Goal: Task Accomplishment & Management: Manage account settings

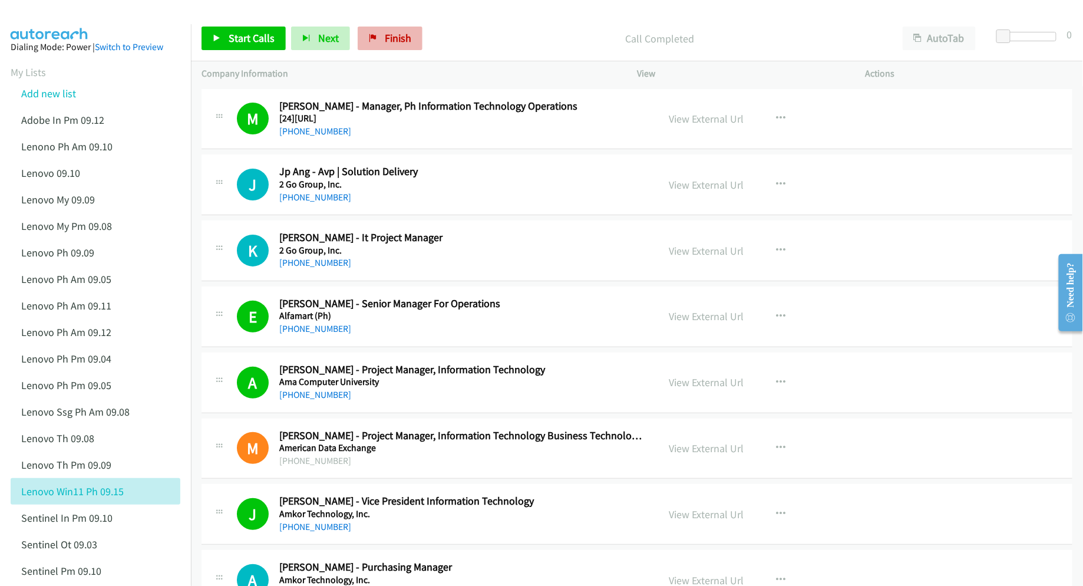
scroll to position [2444, 0]
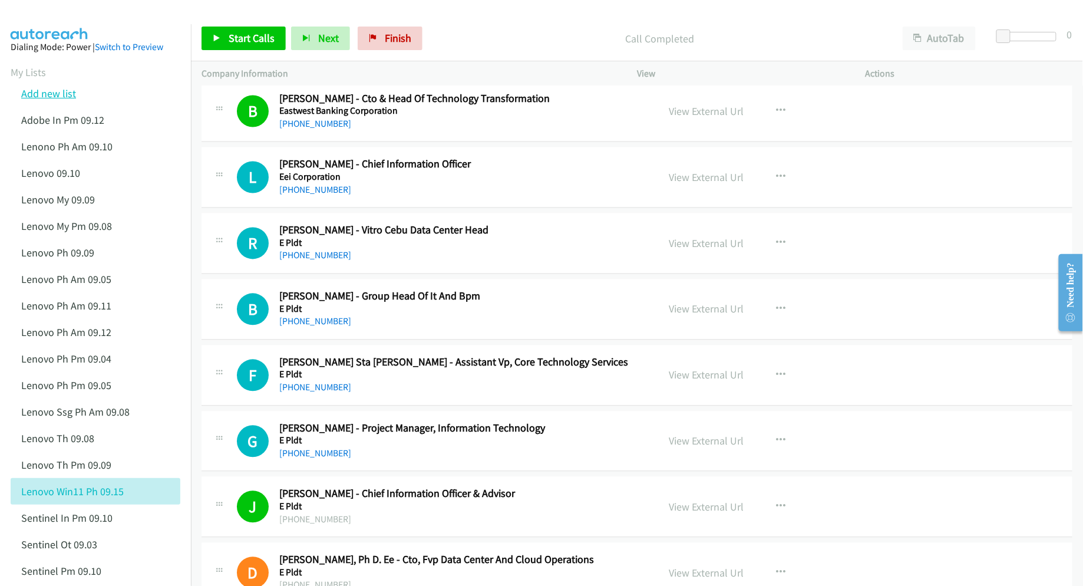
click at [45, 93] on link "Add new list" at bounding box center [48, 94] width 55 height 14
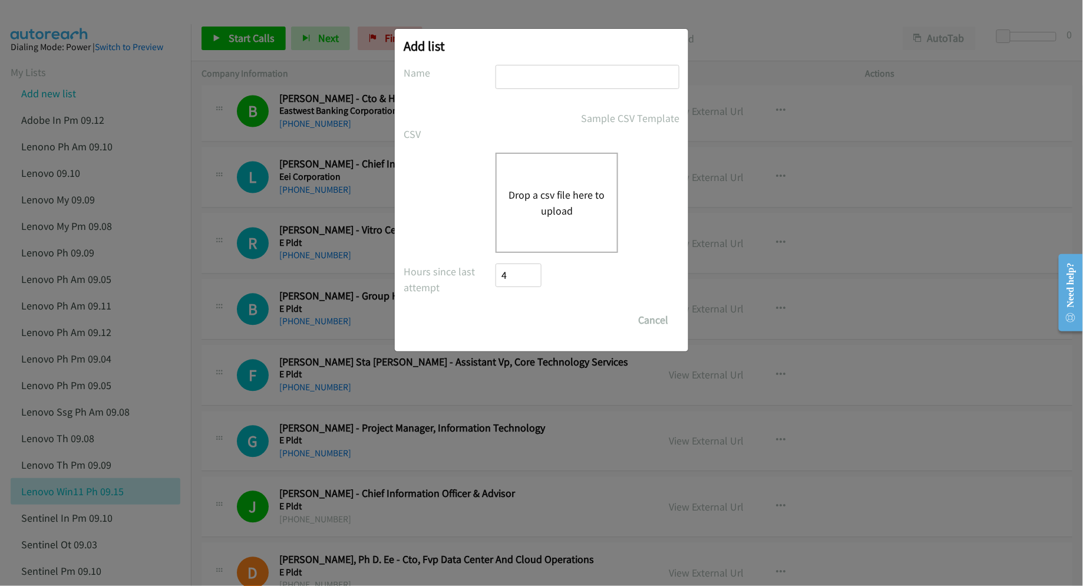
click at [575, 201] on button "Drop a csv file here to upload" at bounding box center [556, 203] width 97 height 32
click at [547, 190] on button "Drop a csv file here to upload" at bounding box center [556, 203] width 97 height 32
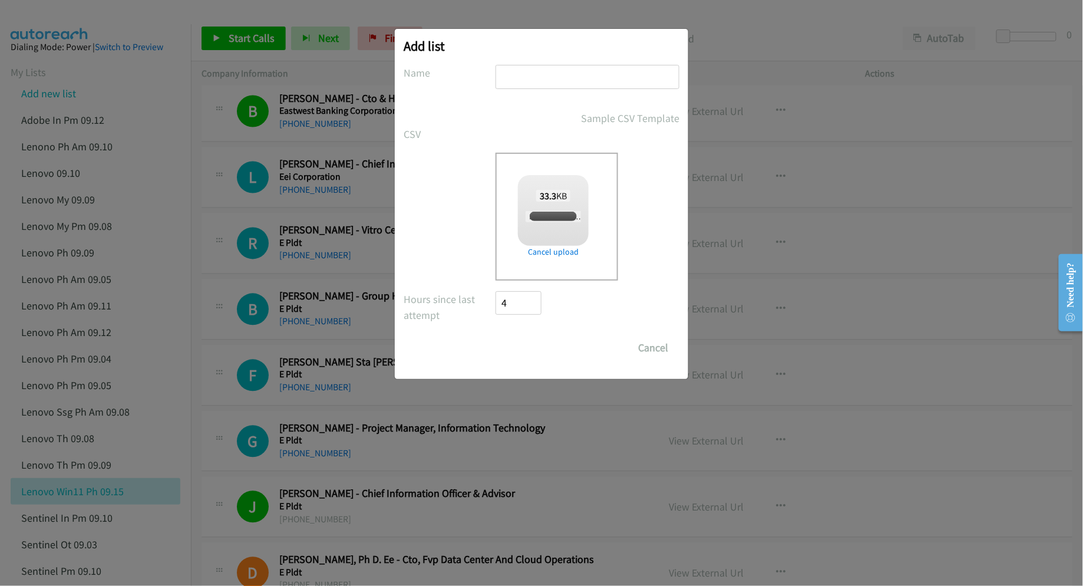
checkbox input "true"
click at [569, 82] on input "text" at bounding box center [587, 77] width 184 height 24
click at [551, 78] on input "Lenovo PH 09.15" at bounding box center [587, 77] width 184 height 24
type input "Lenovo PH PM 09.15"
click at [509, 347] on input "Save List" at bounding box center [526, 348] width 62 height 24
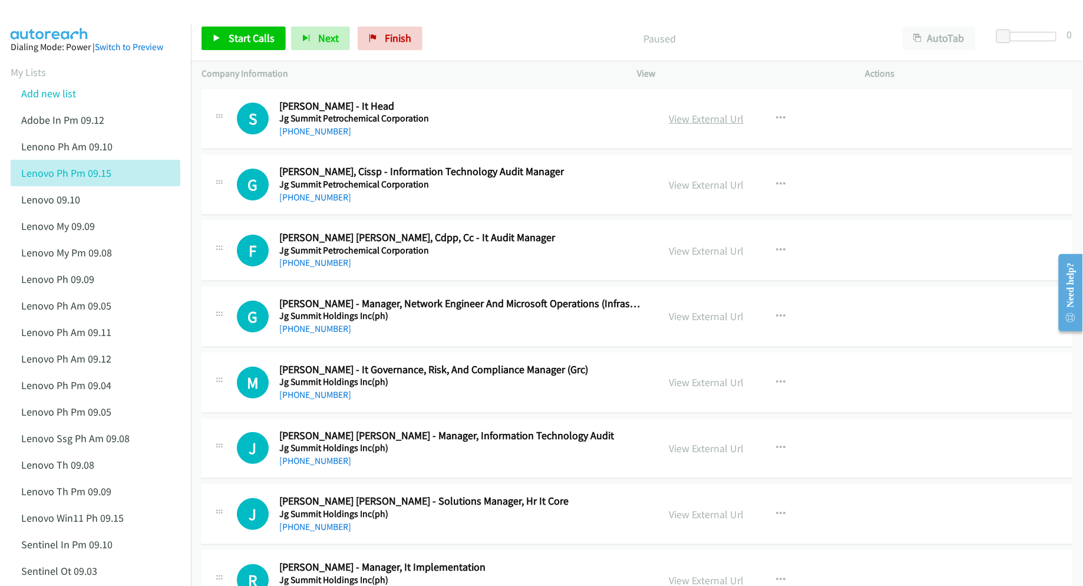
drag, startPoint x: 715, startPoint y: 118, endPoint x: 709, endPoint y: 118, distance: 5.9
click at [689, 123] on link "View External Url" at bounding box center [706, 119] width 75 height 14
click at [705, 316] on link "View External Url" at bounding box center [706, 316] width 75 height 14
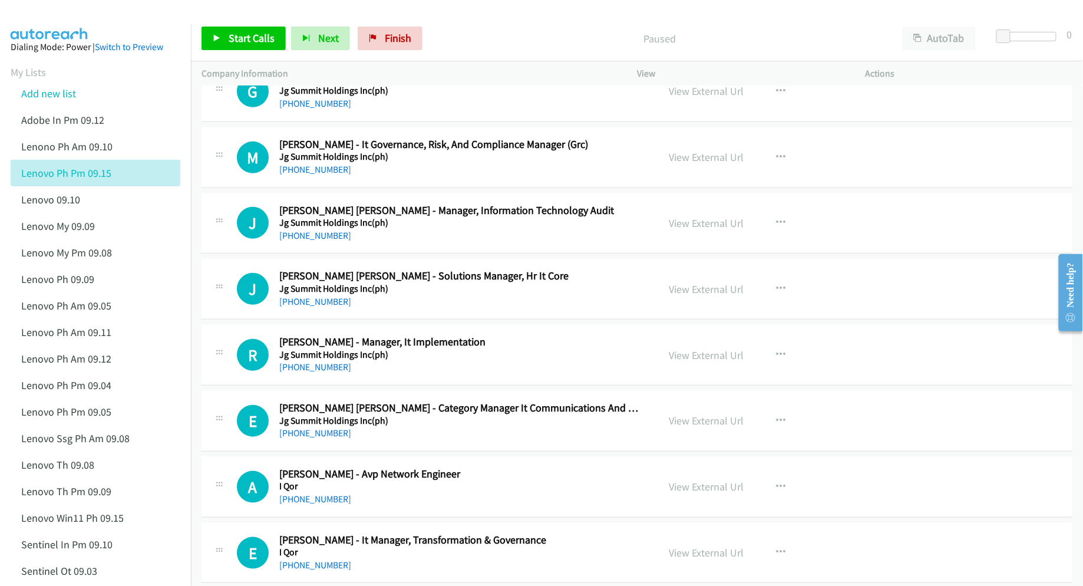
scroll to position [236, 0]
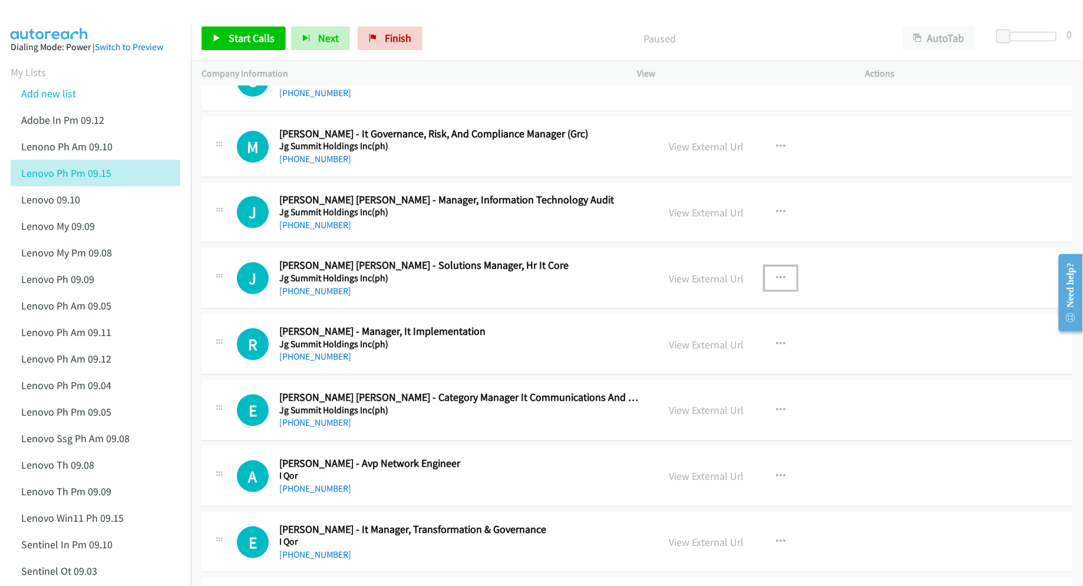
click at [777, 272] on button "button" at bounding box center [781, 278] width 32 height 24
click at [722, 382] on link "Remove from list" at bounding box center [717, 379] width 157 height 24
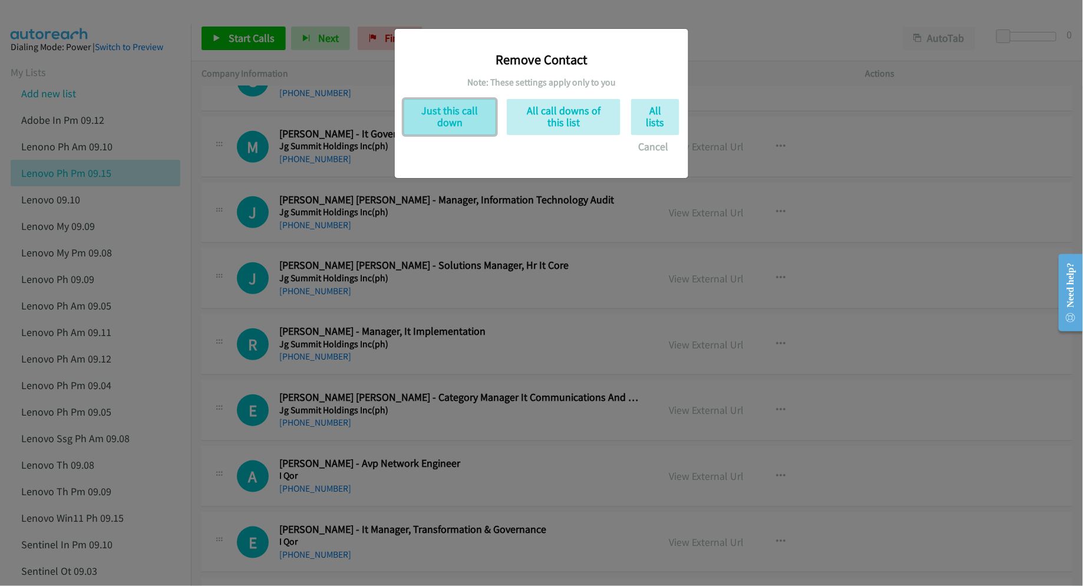
click at [446, 116] on button "Just this call down" at bounding box center [450, 117] width 92 height 36
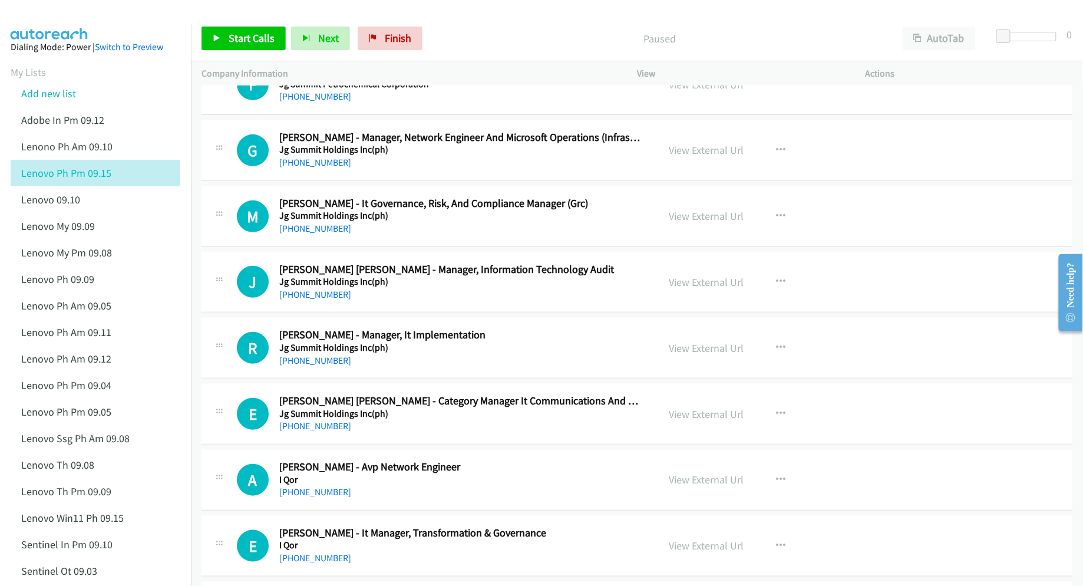
scroll to position [157, 0]
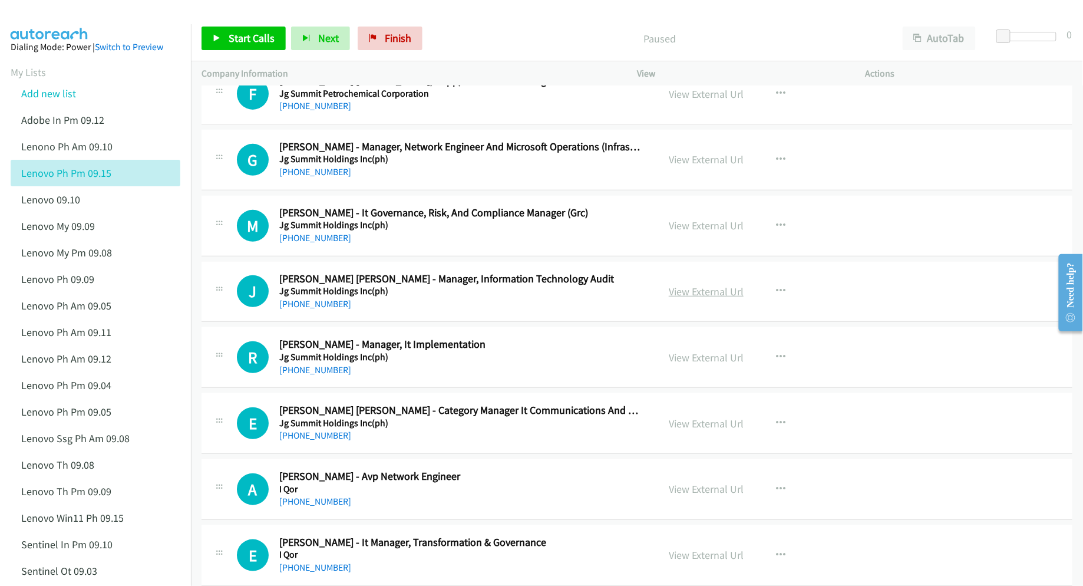
click at [688, 288] on link "View External Url" at bounding box center [706, 292] width 75 height 14
click at [708, 356] on link "View External Url" at bounding box center [706, 358] width 75 height 14
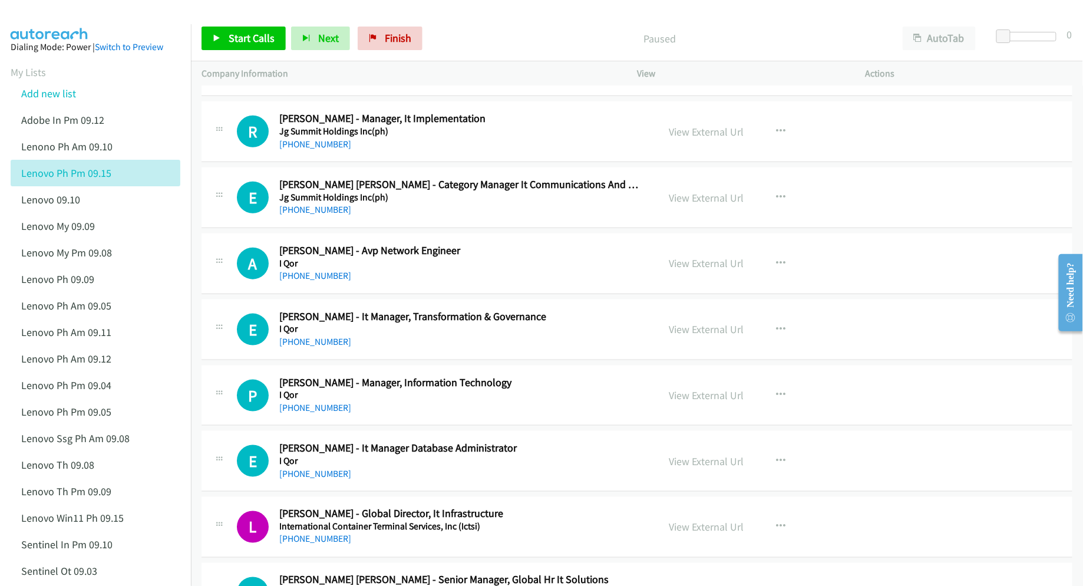
scroll to position [392, 0]
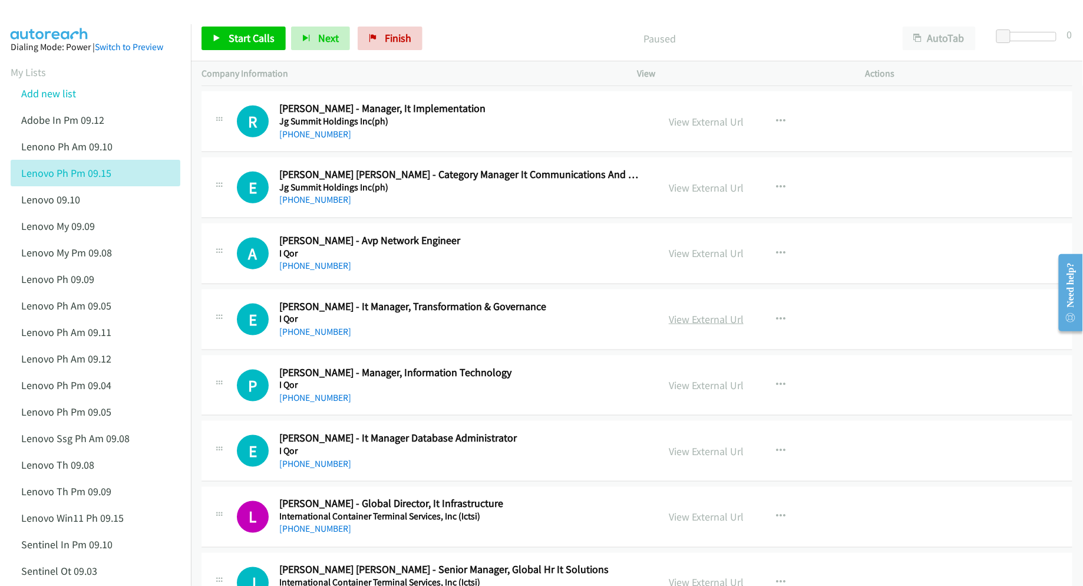
click at [698, 321] on link "View External Url" at bounding box center [706, 319] width 75 height 14
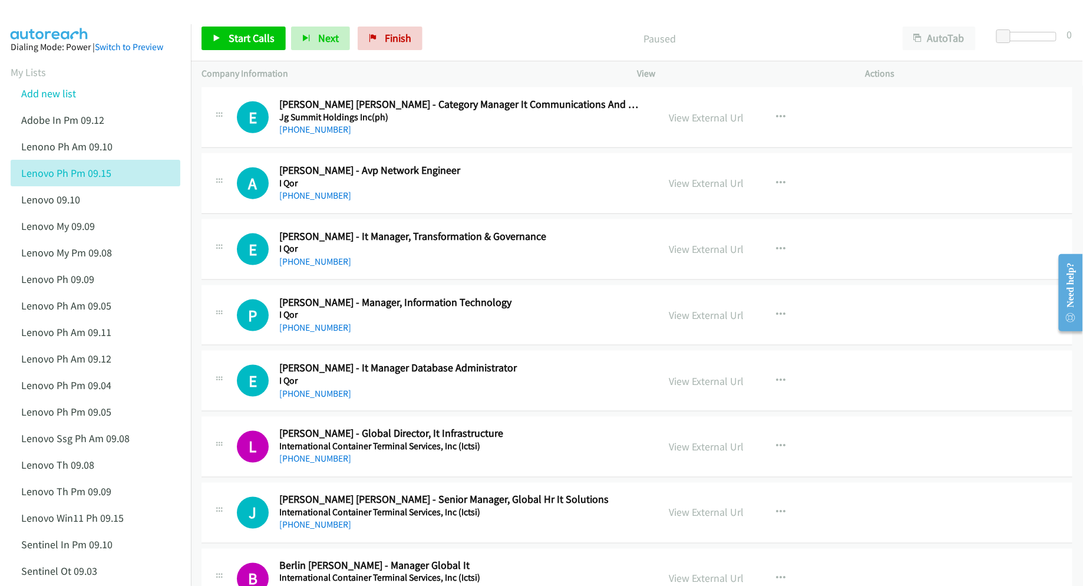
scroll to position [471, 0]
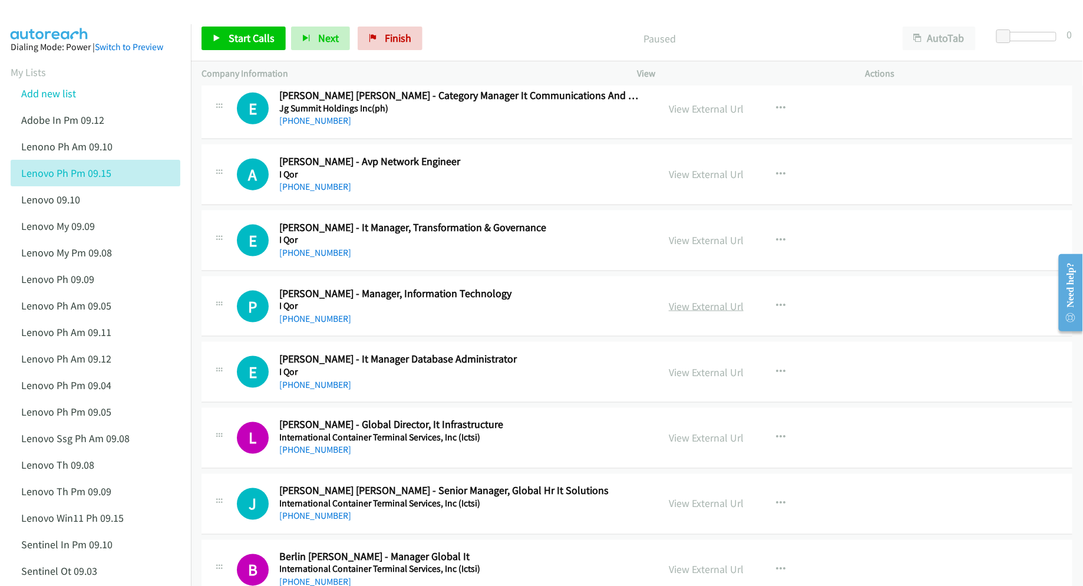
click at [687, 309] on link "View External Url" at bounding box center [706, 306] width 75 height 14
click at [683, 372] on link "View External Url" at bounding box center [706, 372] width 75 height 14
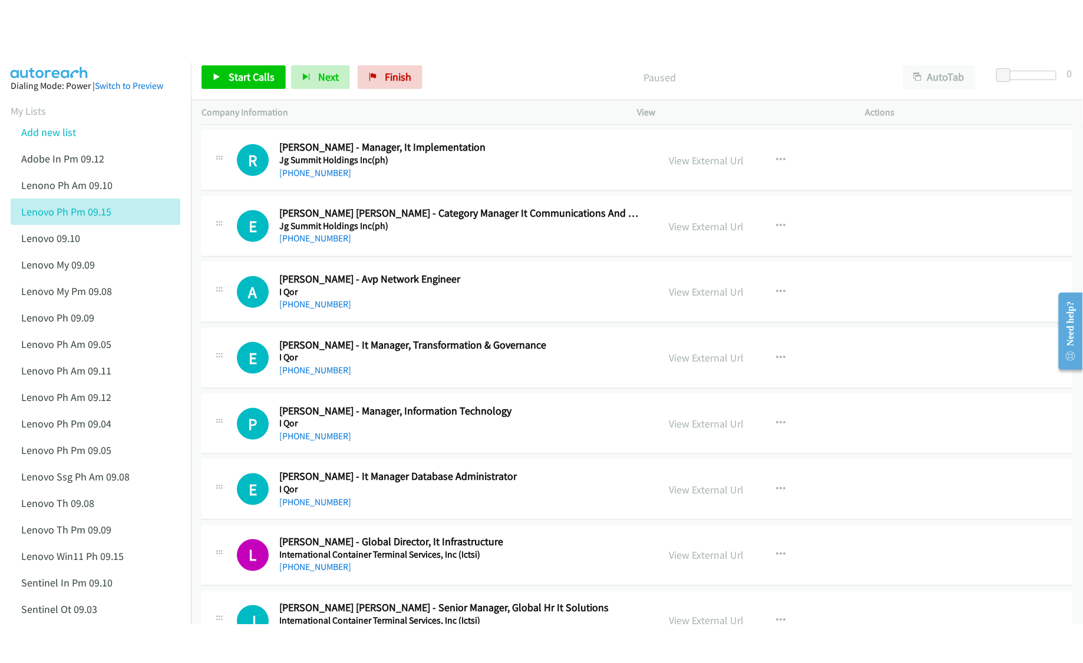
scroll to position [314, 0]
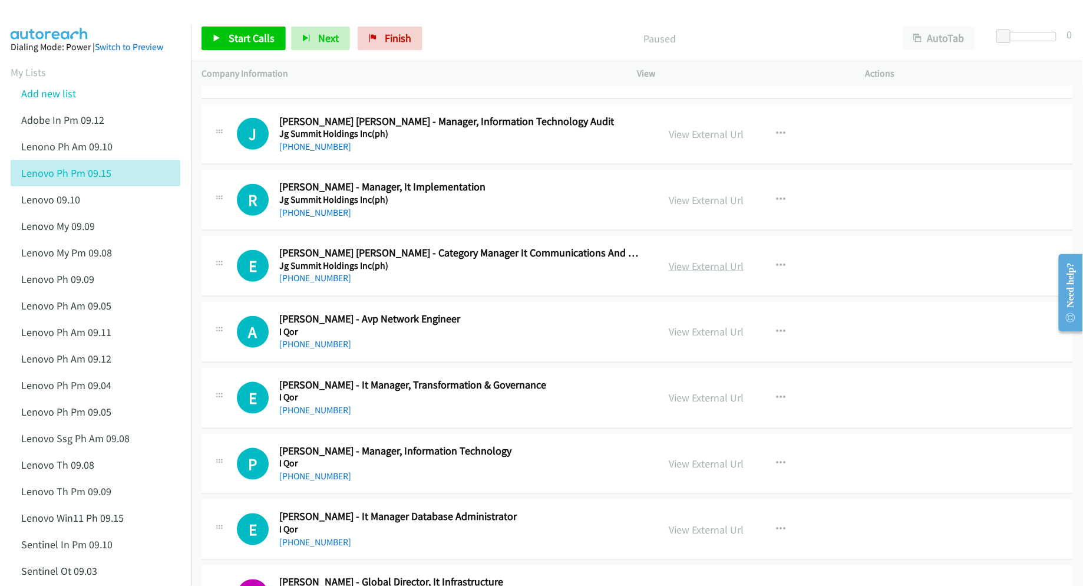
click at [696, 267] on link "View External Url" at bounding box center [706, 266] width 75 height 14
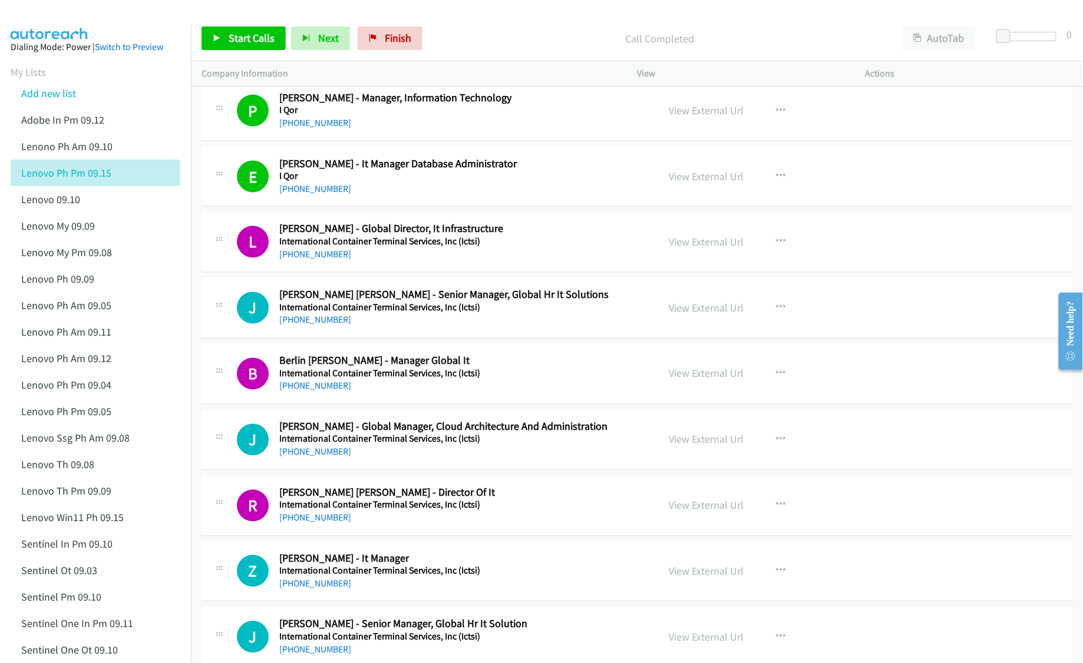
scroll to position [707, 0]
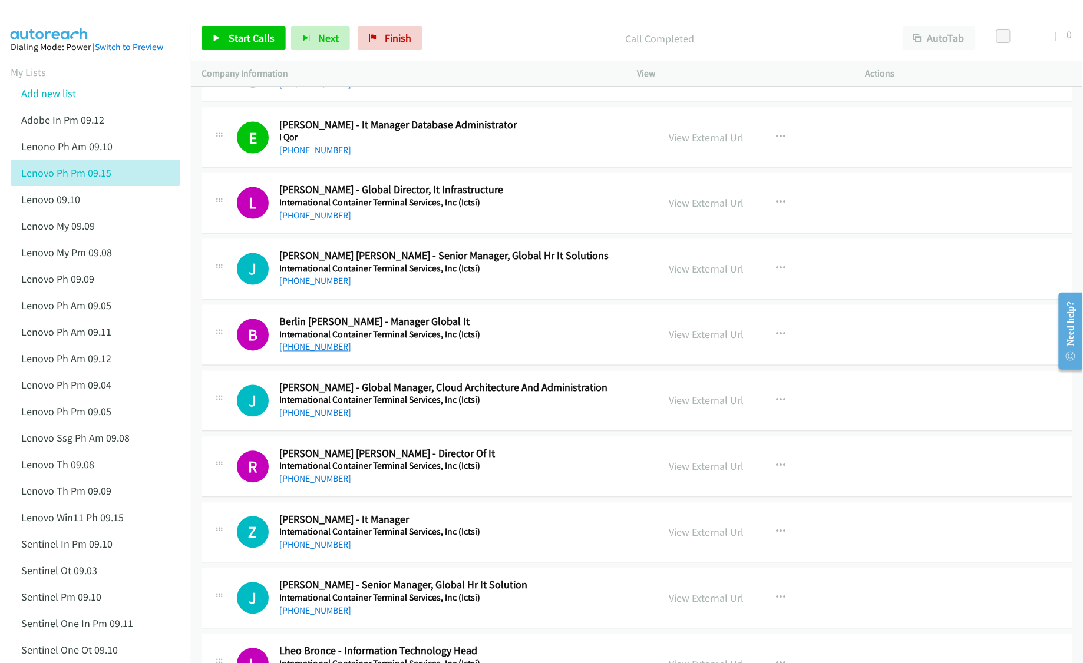
click at [316, 349] on link "+63 917 726 6683" at bounding box center [315, 347] width 72 height 11
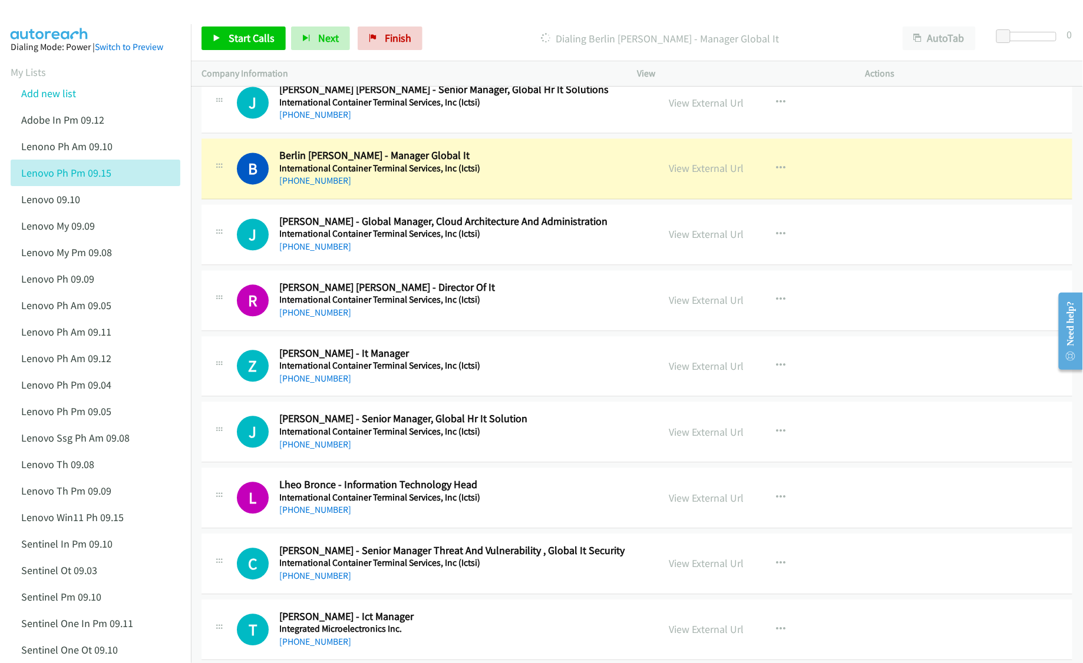
scroll to position [864, 0]
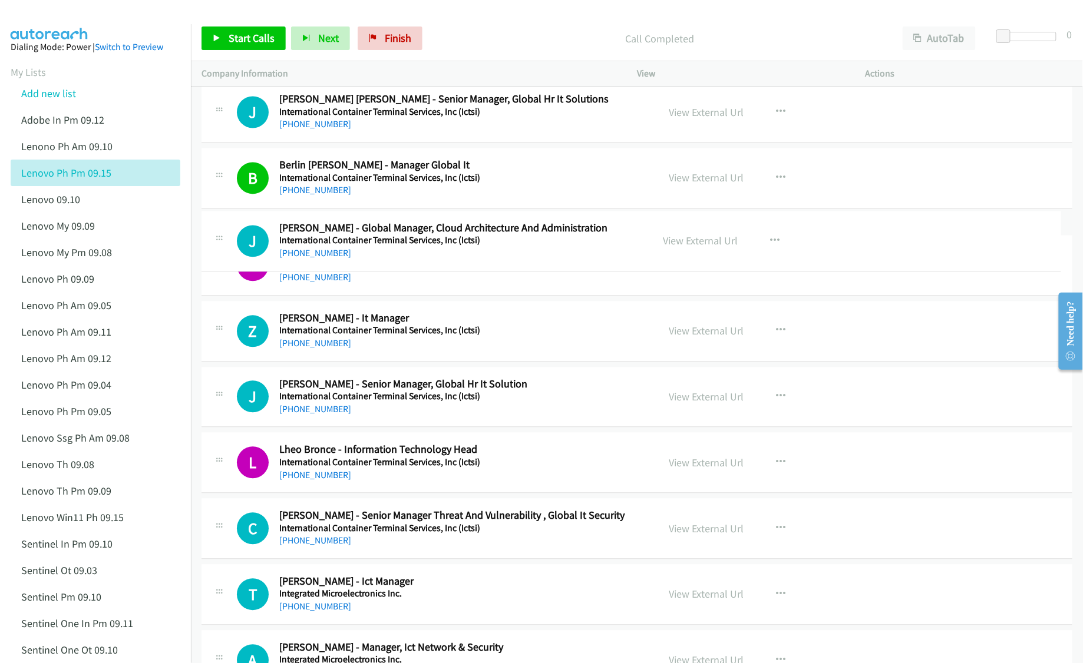
drag, startPoint x: 682, startPoint y: 246, endPoint x: 396, endPoint y: 276, distance: 287.3
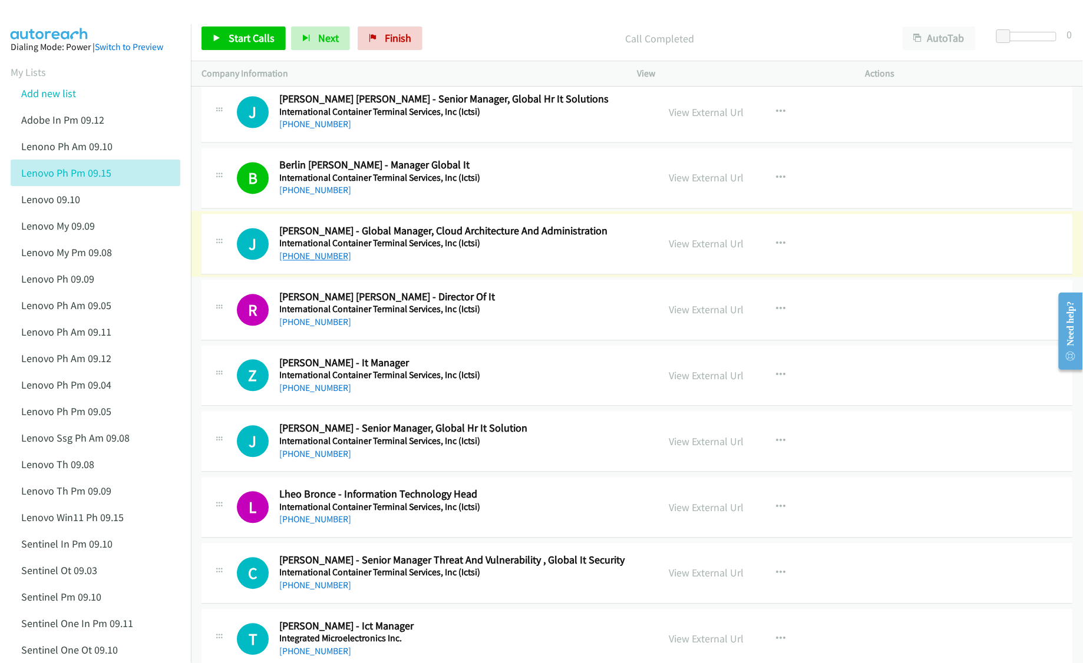
click at [310, 257] on link "+63 917 306 7072" at bounding box center [315, 256] width 72 height 11
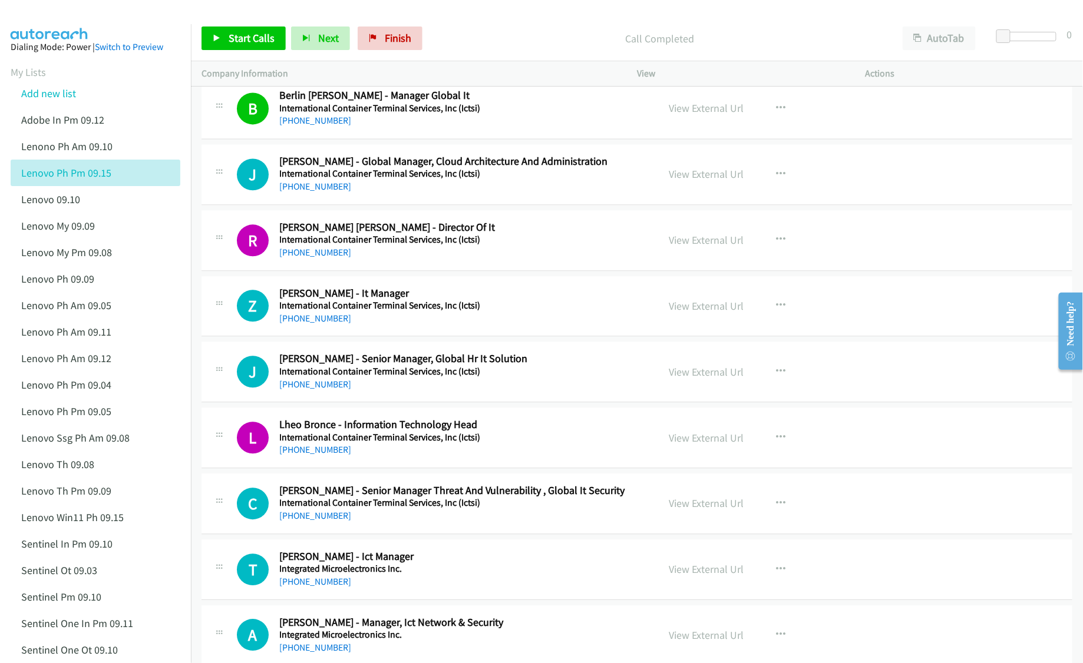
scroll to position [943, 0]
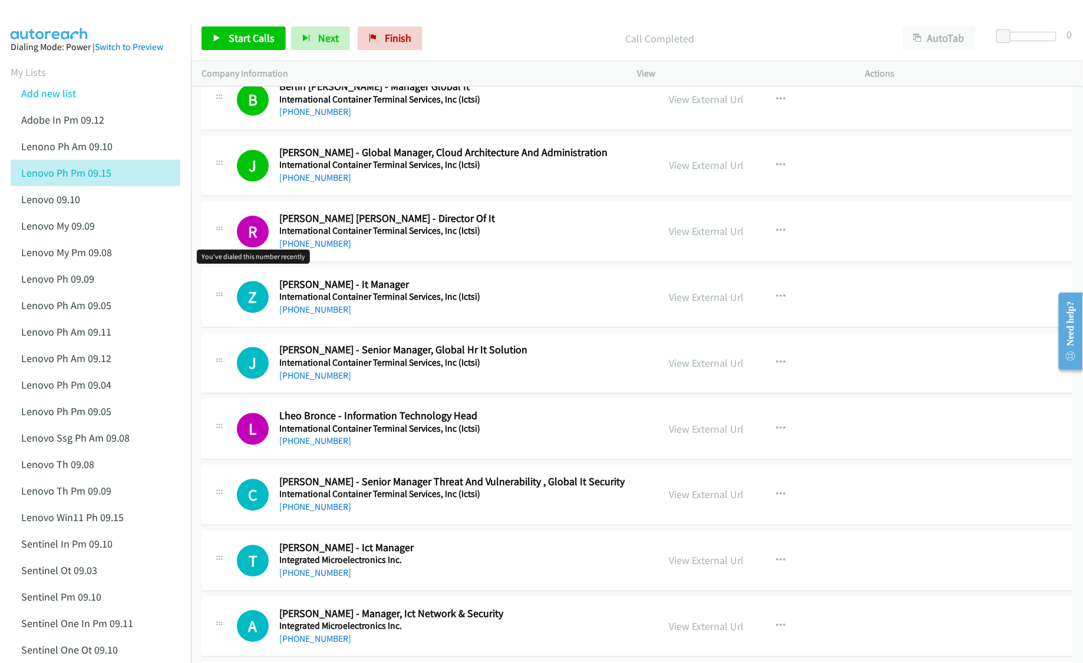
click at [255, 246] on h1 "R" at bounding box center [253, 232] width 32 height 32
click at [304, 247] on link "+63 908 819 8981" at bounding box center [315, 243] width 72 height 11
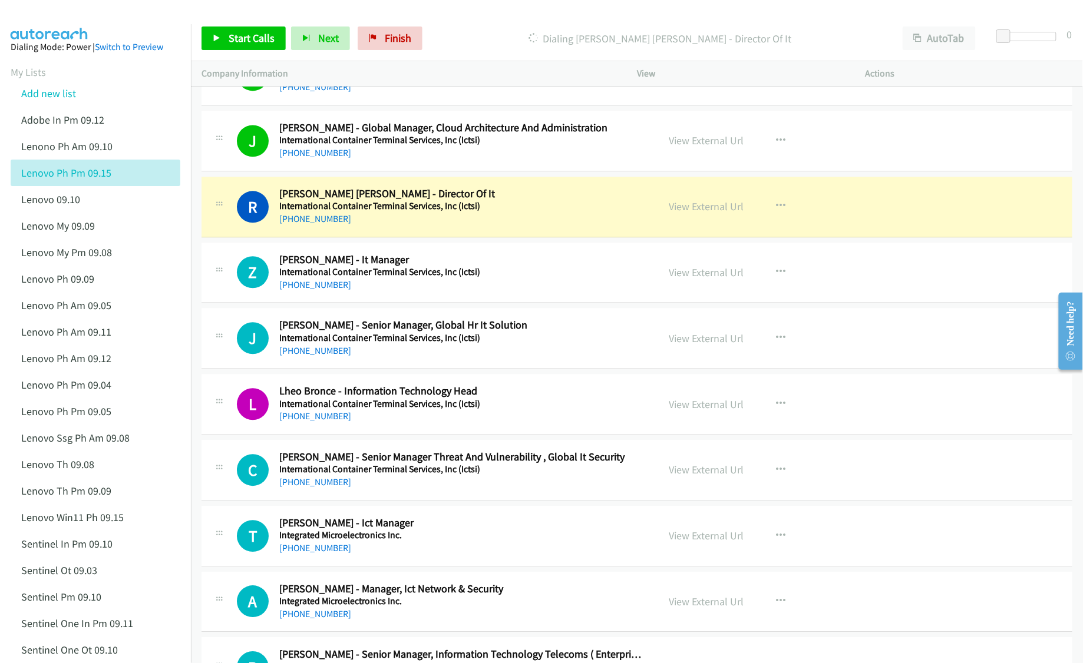
scroll to position [1021, 0]
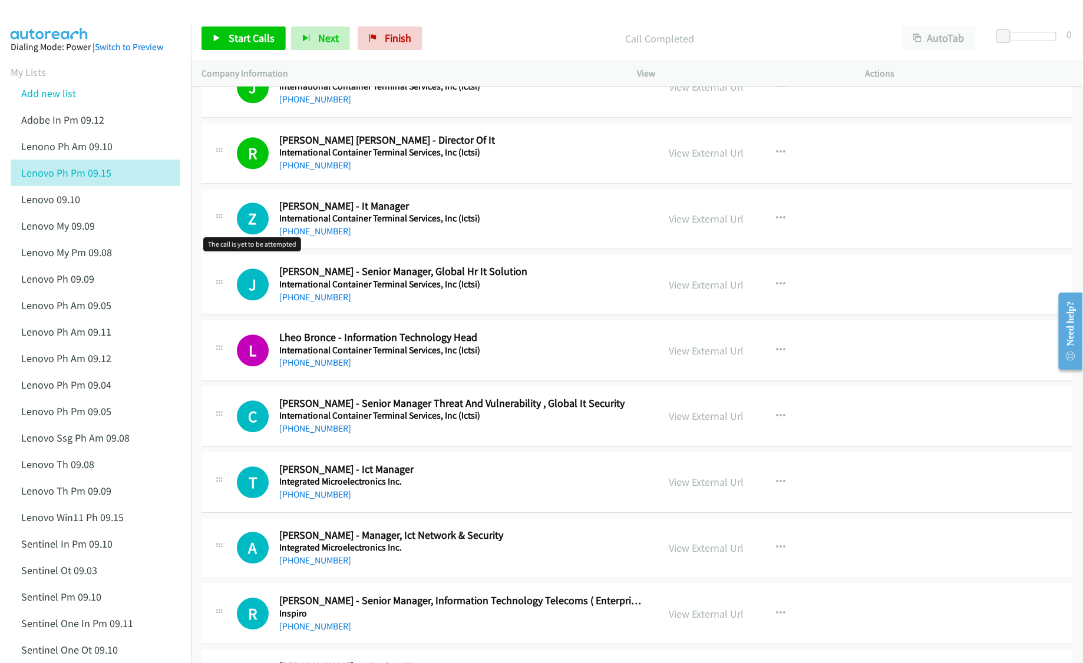
click at [239, 217] on h1 "Z" at bounding box center [253, 219] width 32 height 32
click at [298, 234] on link "+63 920 963 1654" at bounding box center [315, 231] width 72 height 11
click at [693, 224] on link "View External Url" at bounding box center [706, 219] width 75 height 14
click at [310, 368] on link "+63 920 962 4240" at bounding box center [315, 362] width 72 height 11
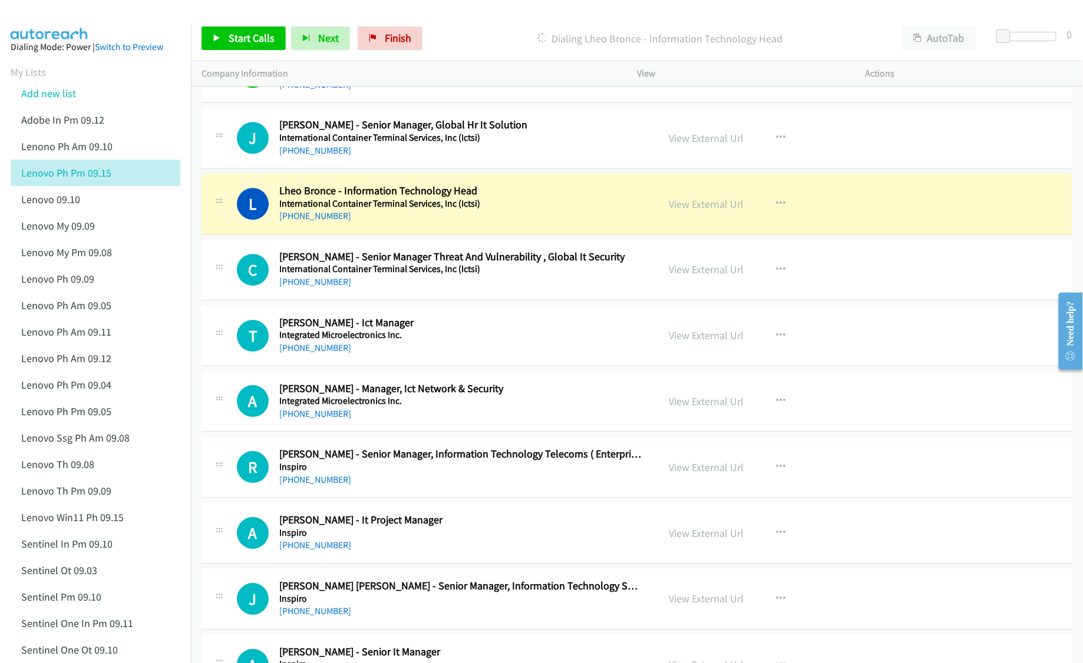
scroll to position [1178, 0]
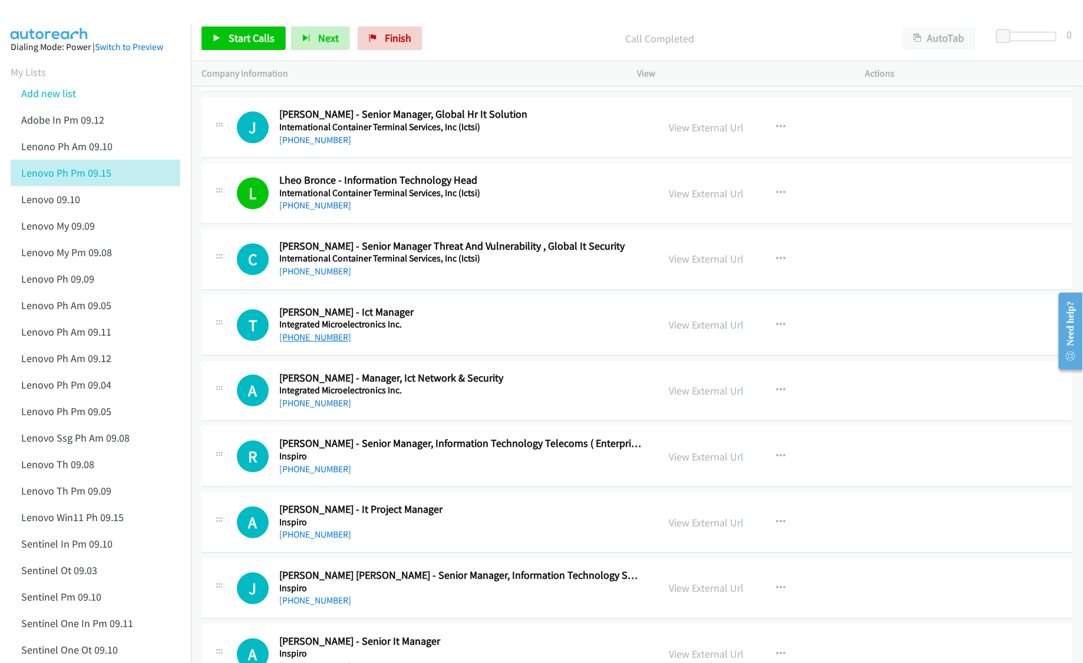
click at [300, 341] on link "+63 917 803 4437" at bounding box center [315, 337] width 72 height 11
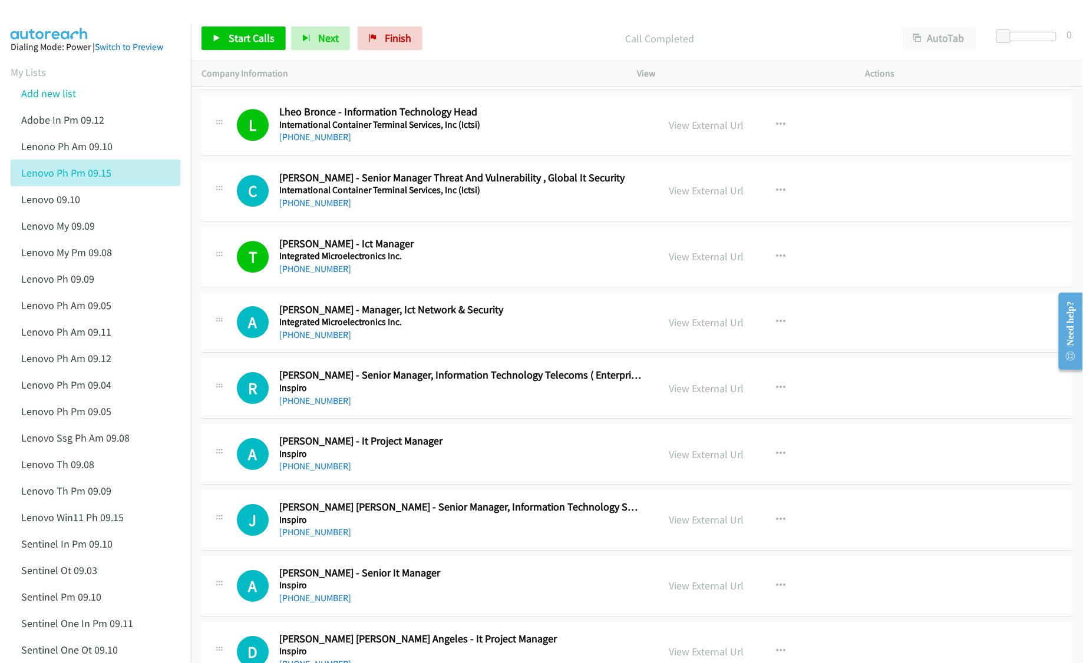
scroll to position [1257, 0]
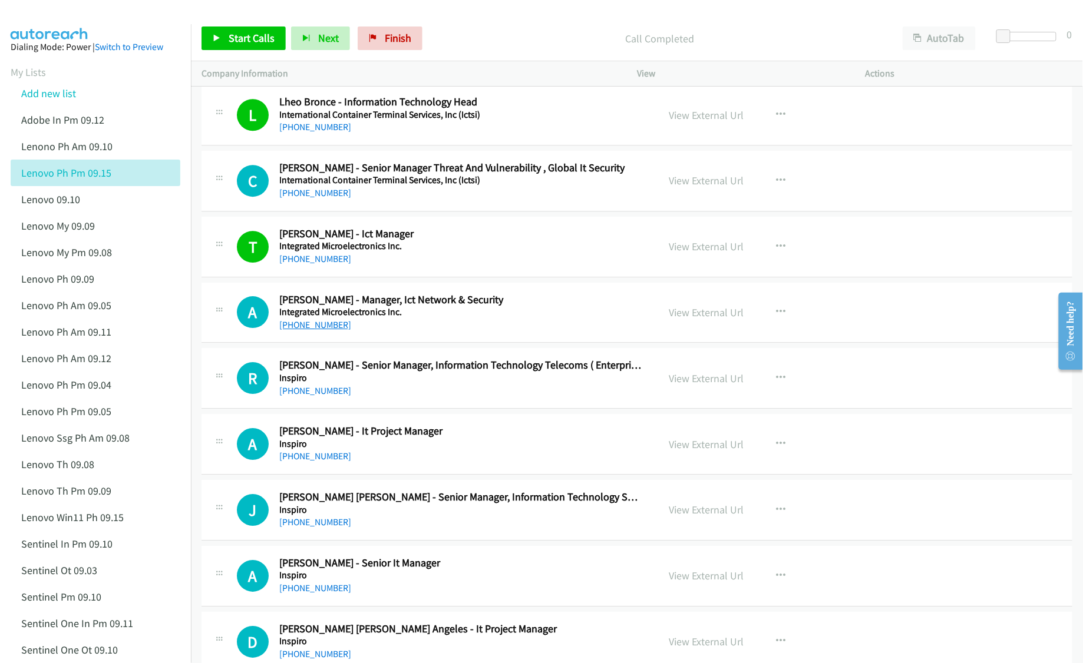
click at [302, 330] on link "+63 917 544 1383" at bounding box center [315, 324] width 72 height 11
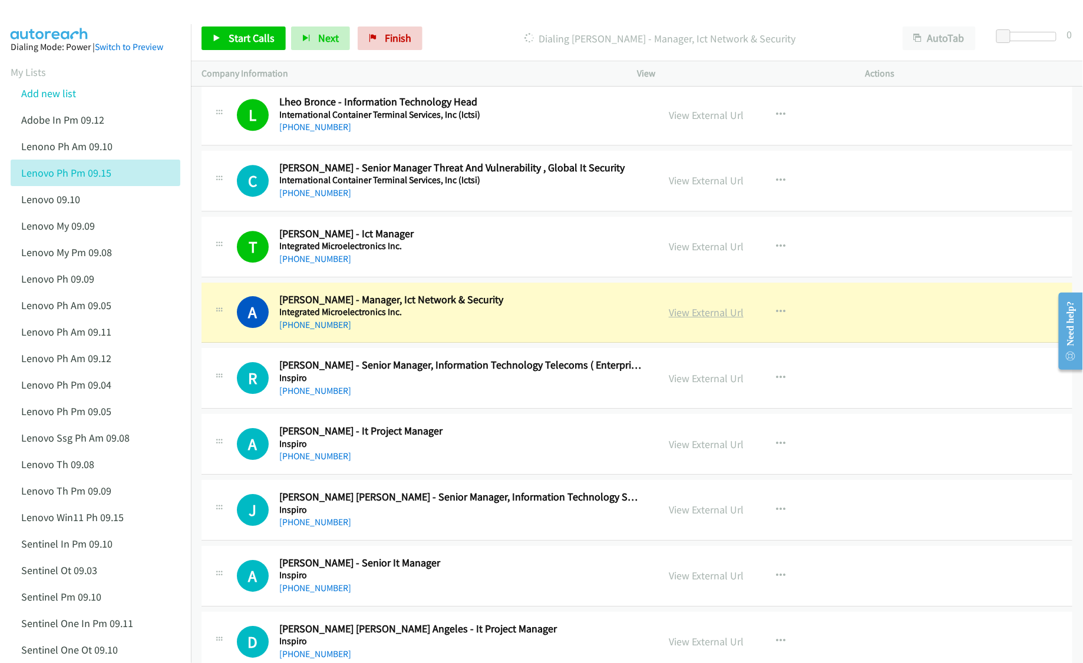
click at [699, 319] on link "View External Url" at bounding box center [706, 313] width 75 height 14
click at [692, 385] on link "View External Url" at bounding box center [706, 379] width 75 height 14
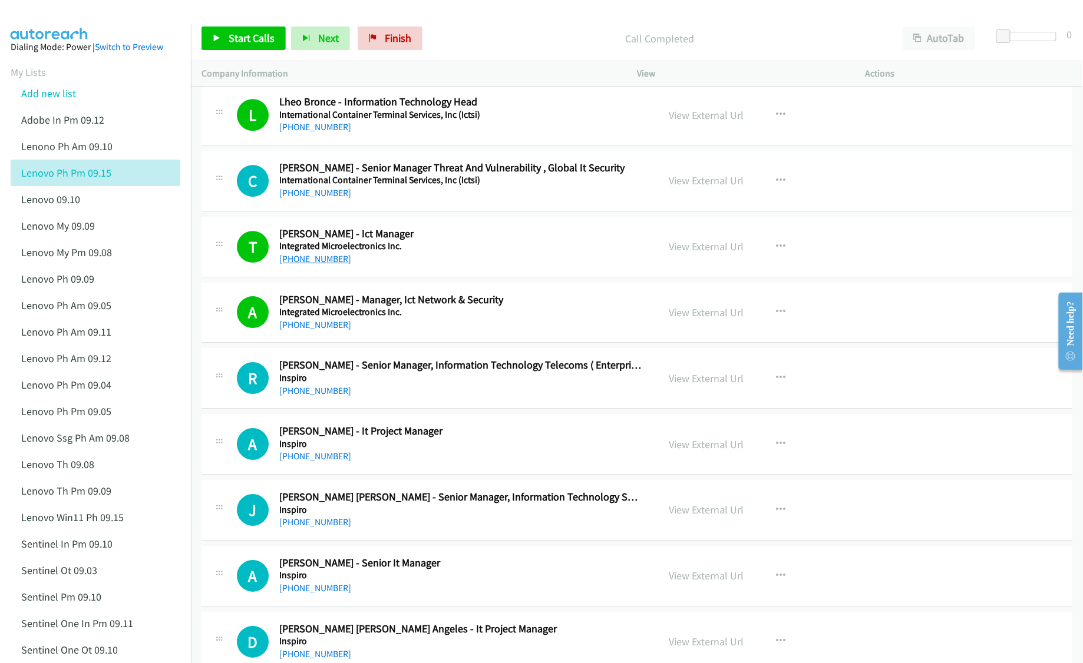
click at [305, 264] on link "+63 917 803 4437" at bounding box center [315, 258] width 72 height 11
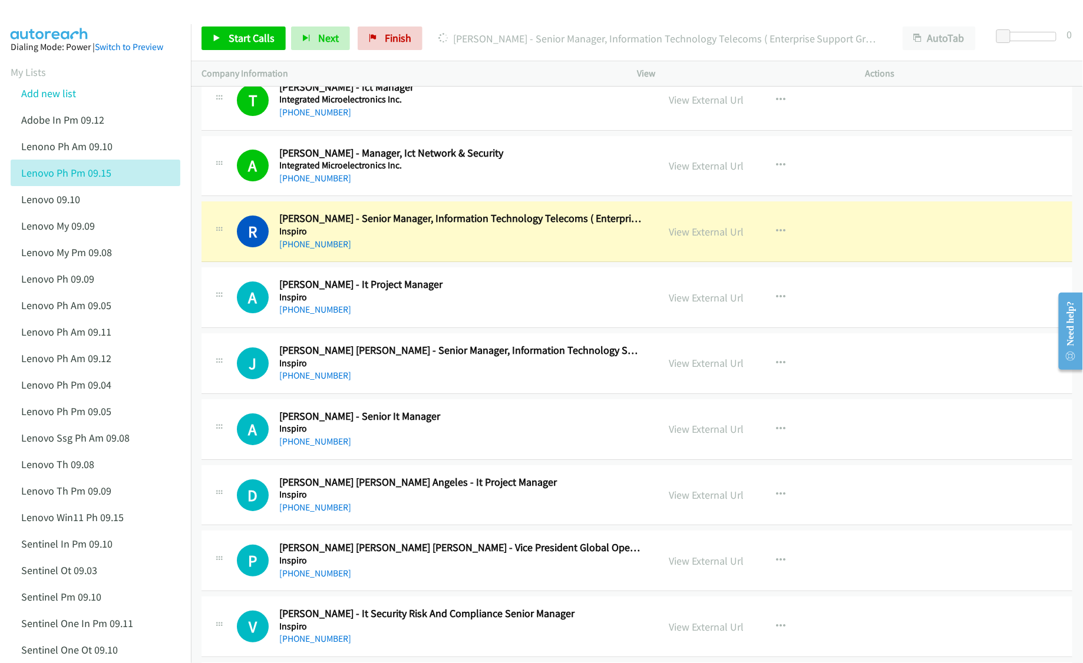
scroll to position [1414, 0]
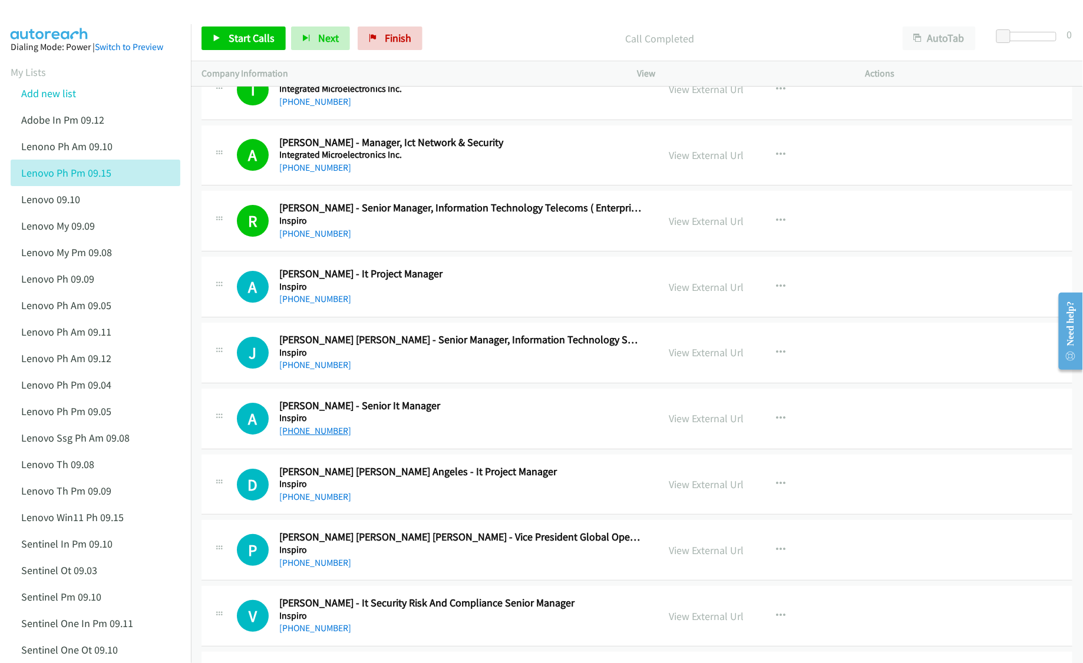
click at [299, 437] on link "+63 998 886 5740" at bounding box center [315, 430] width 72 height 11
click at [330, 371] on link "+63 918 918 5598" at bounding box center [315, 364] width 72 height 11
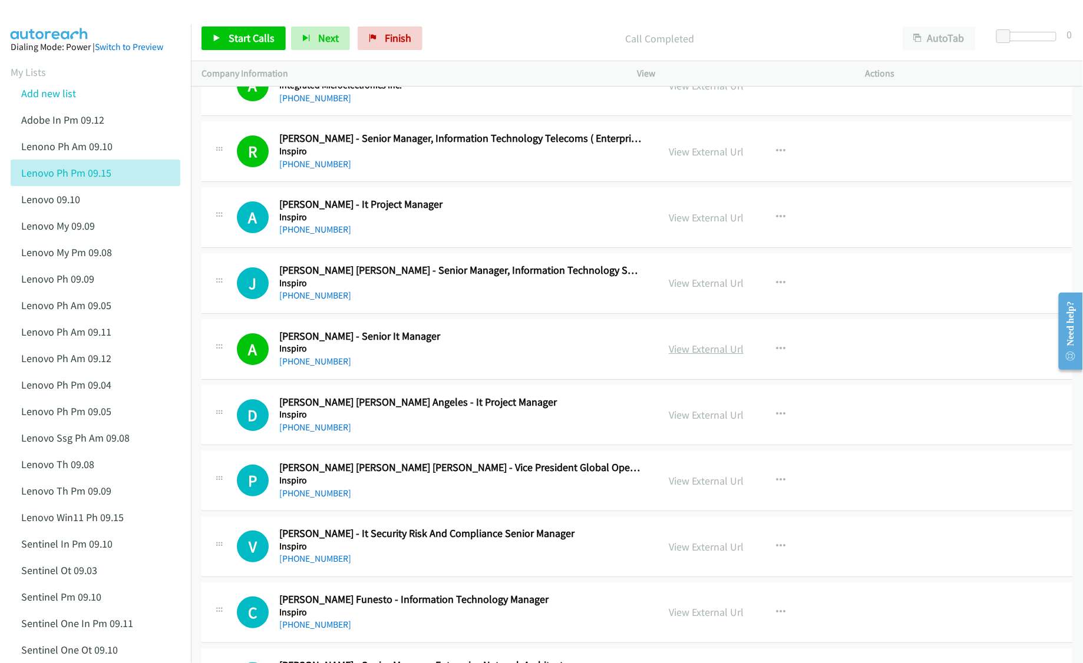
scroll to position [1492, 0]
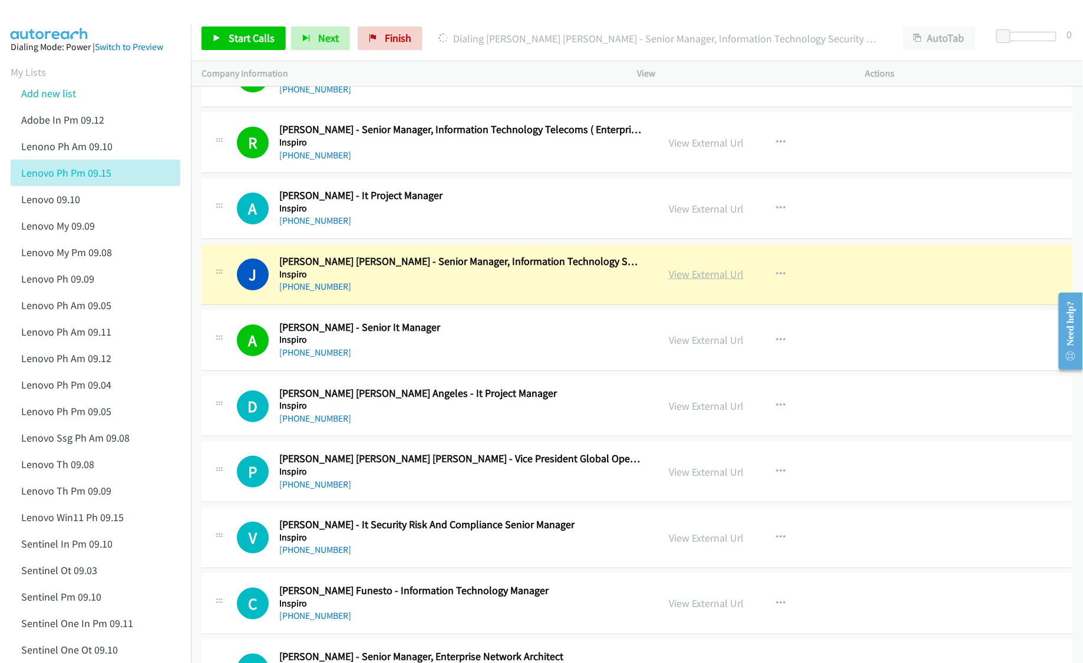
click at [696, 280] on link "View External Url" at bounding box center [706, 274] width 75 height 14
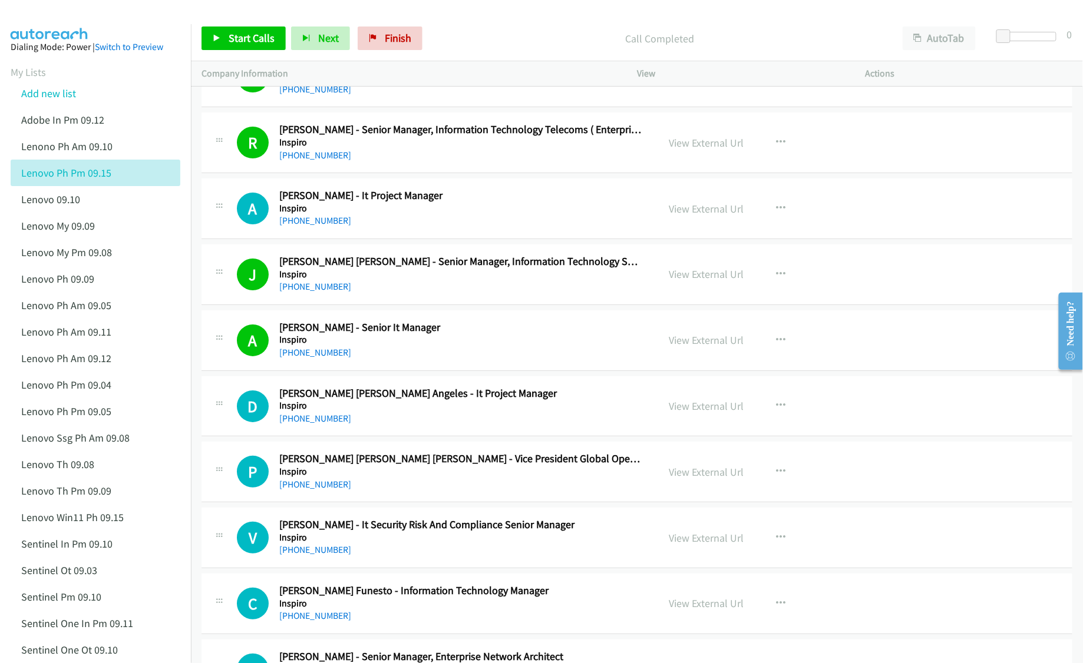
click at [509, 294] on div "+63 918 918 5598" at bounding box center [460, 287] width 363 height 14
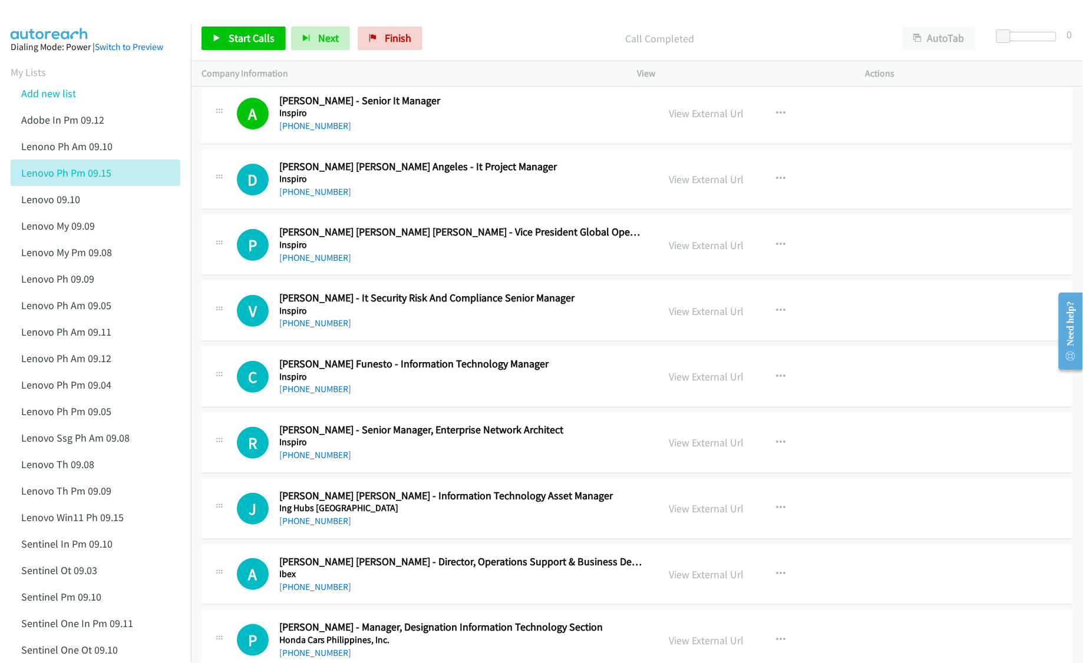
scroll to position [1728, 0]
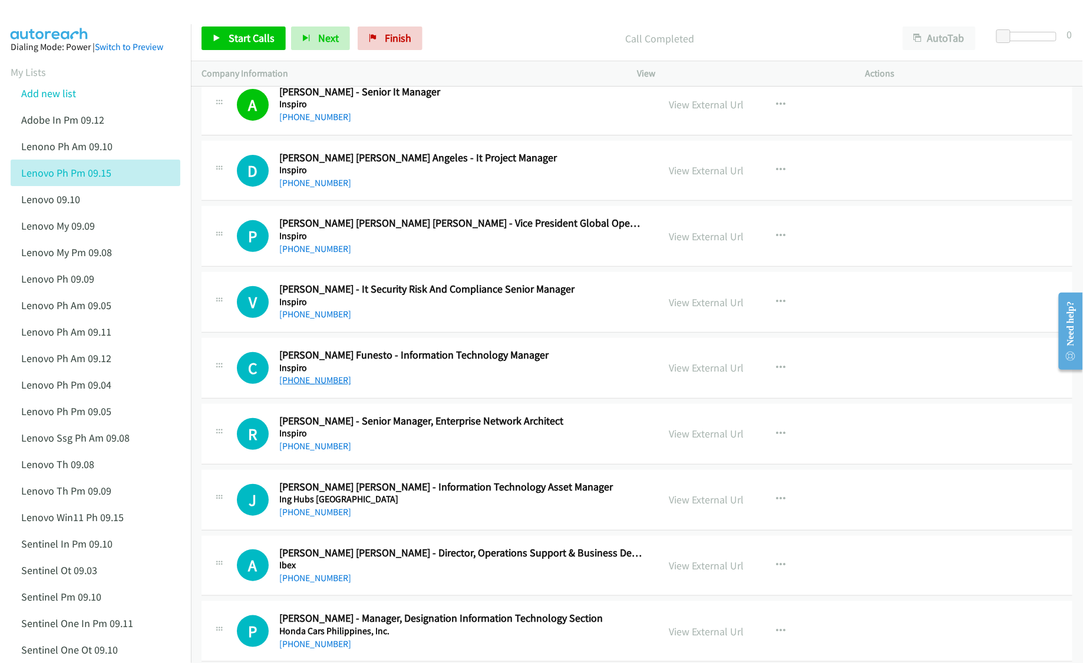
click at [328, 386] on link "+63 919 006 3420" at bounding box center [315, 380] width 72 height 11
click at [680, 374] on link "View External Url" at bounding box center [706, 368] width 75 height 14
click at [687, 503] on link "View External Url" at bounding box center [706, 500] width 75 height 14
click at [690, 441] on link "View External Url" at bounding box center [706, 434] width 75 height 14
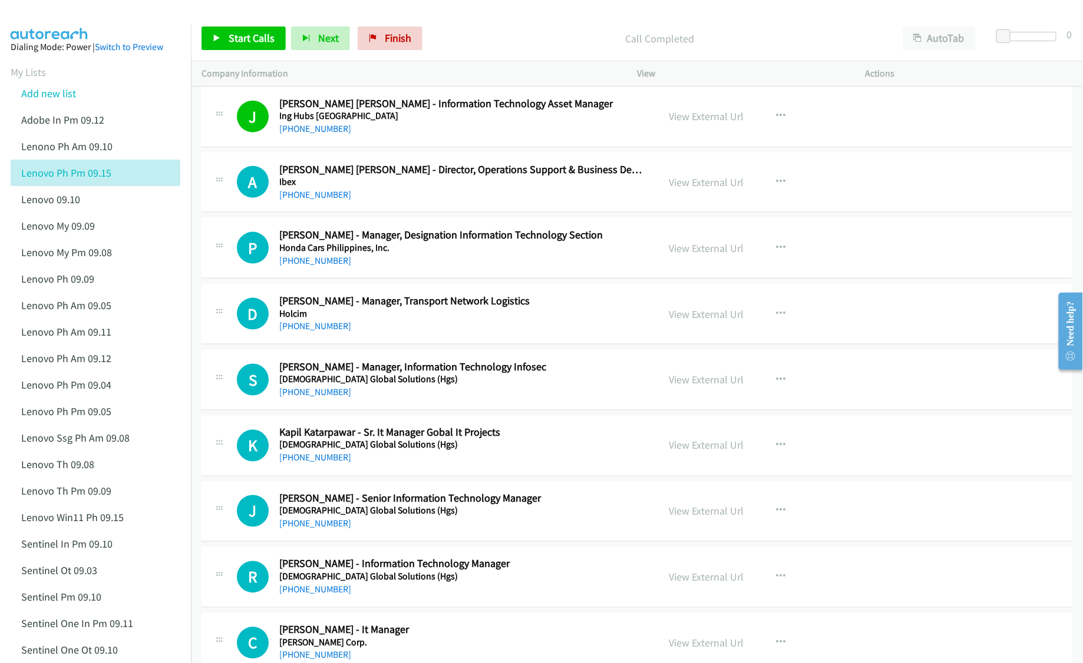
scroll to position [2121, 0]
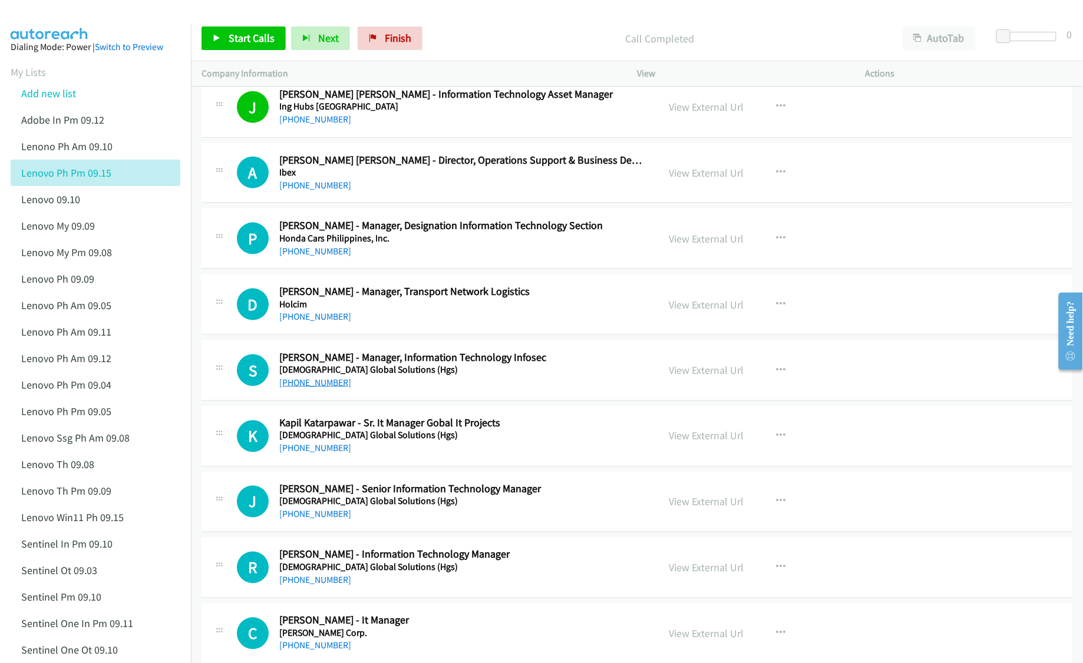
click at [315, 385] on link "+63 917 621 7823" at bounding box center [315, 382] width 72 height 11
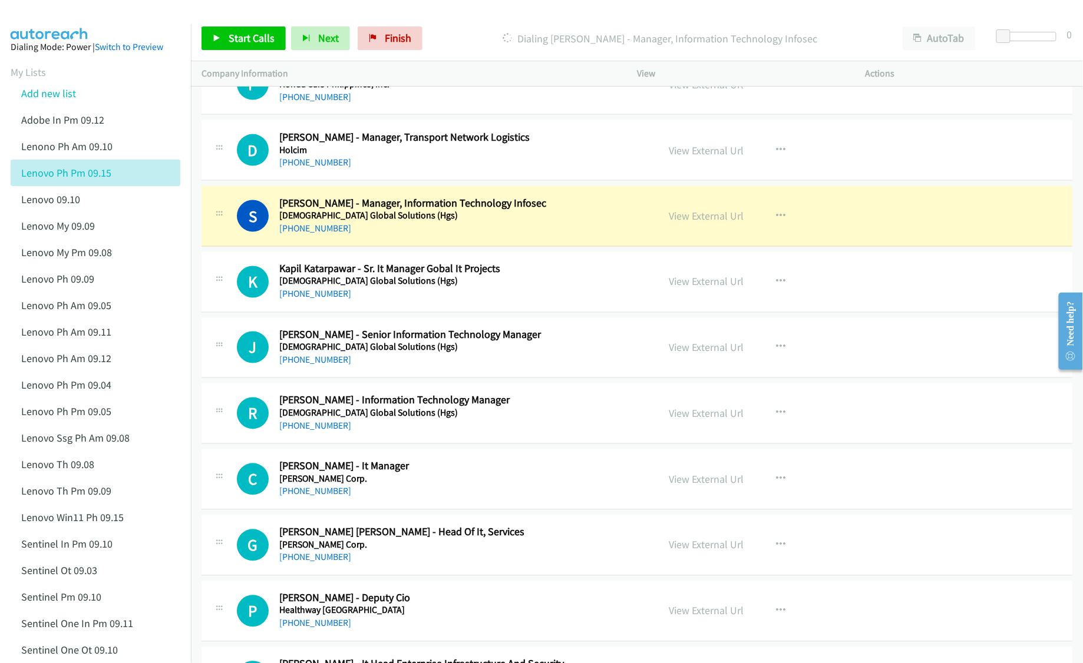
scroll to position [2278, 0]
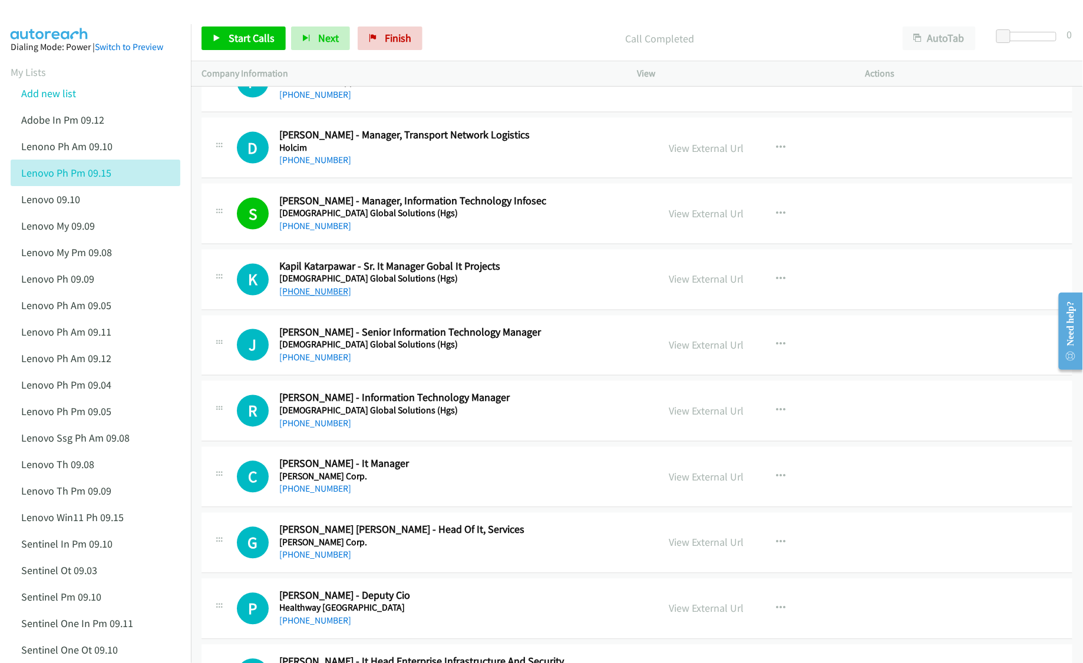
click at [309, 295] on link "+63 917 807 4350" at bounding box center [315, 291] width 72 height 11
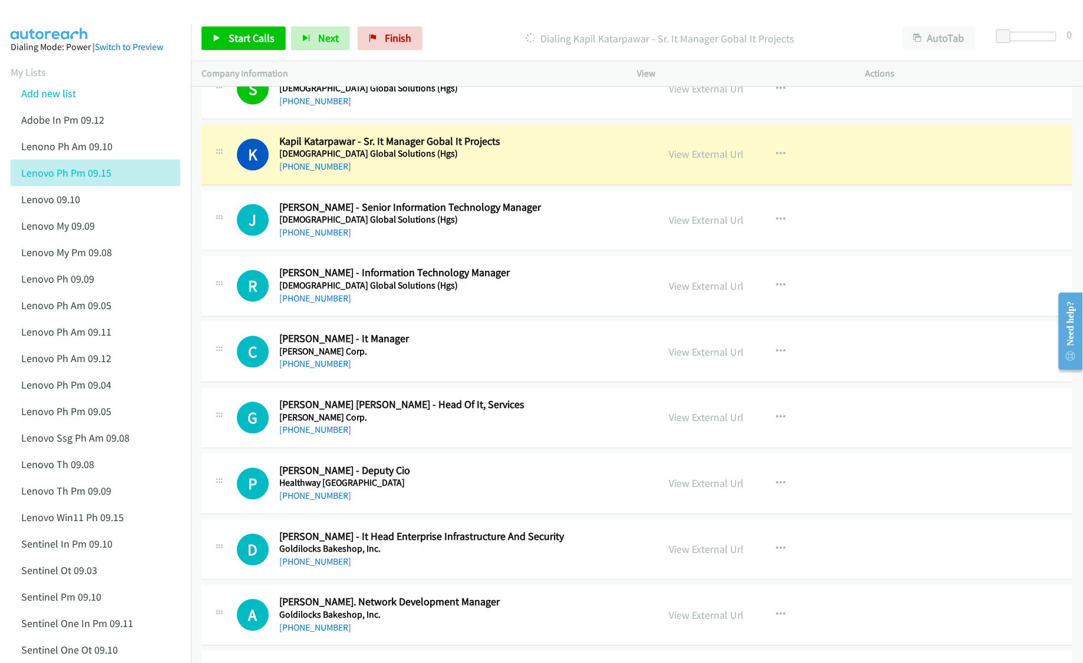
scroll to position [2435, 0]
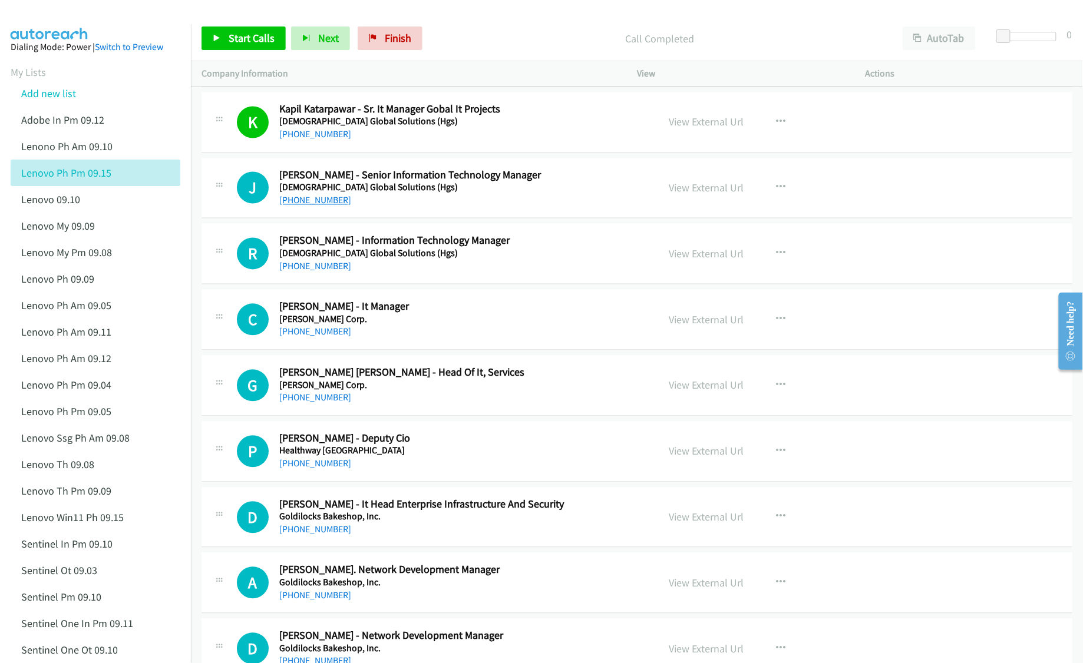
click at [322, 206] on link "+63 939 443 9378" at bounding box center [315, 200] width 72 height 11
click at [691, 194] on link "View External Url" at bounding box center [706, 188] width 75 height 14
click at [712, 260] on link "View External Url" at bounding box center [706, 254] width 75 height 14
click at [696, 321] on link "View External Url" at bounding box center [706, 320] width 75 height 14
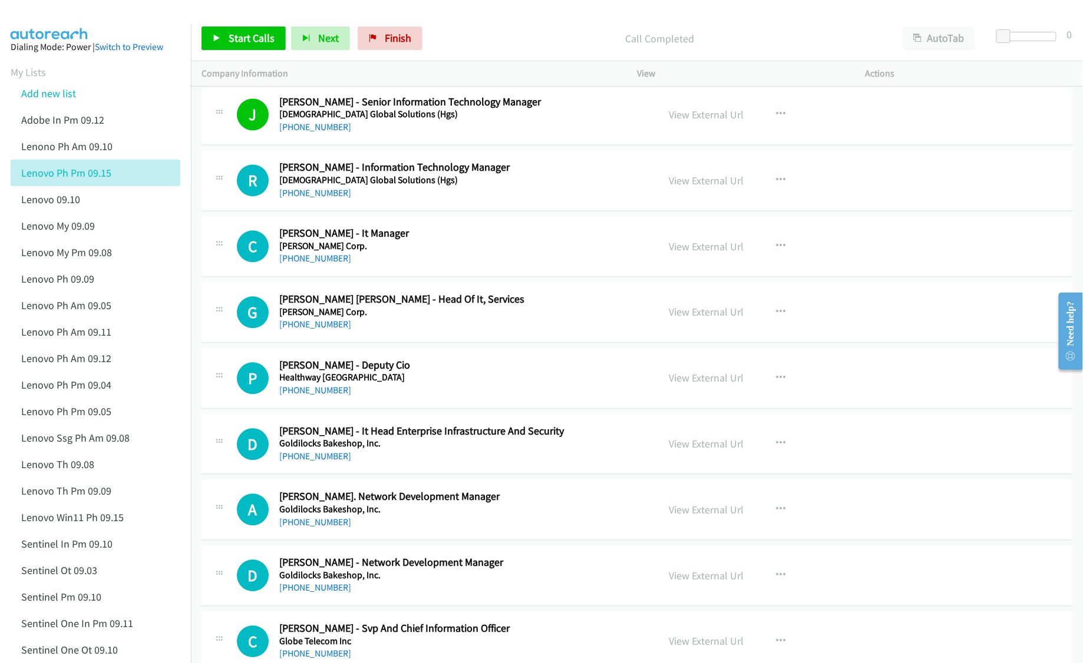
scroll to position [2513, 0]
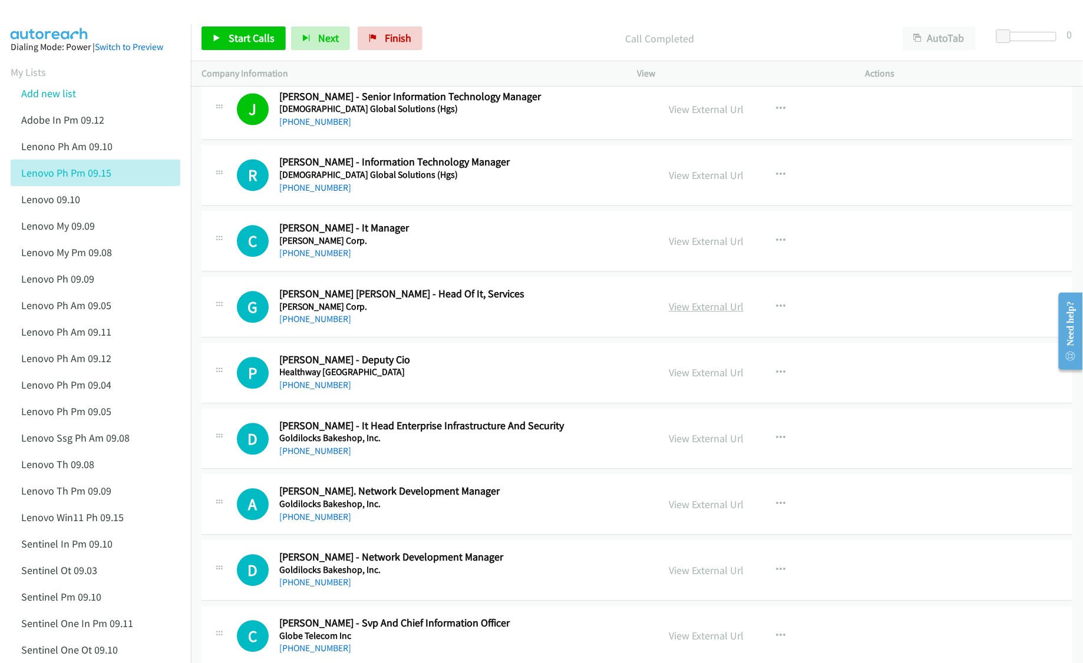
click at [692, 314] on link "View External Url" at bounding box center [706, 307] width 75 height 14
click at [673, 377] on link "View External Url" at bounding box center [706, 373] width 75 height 14
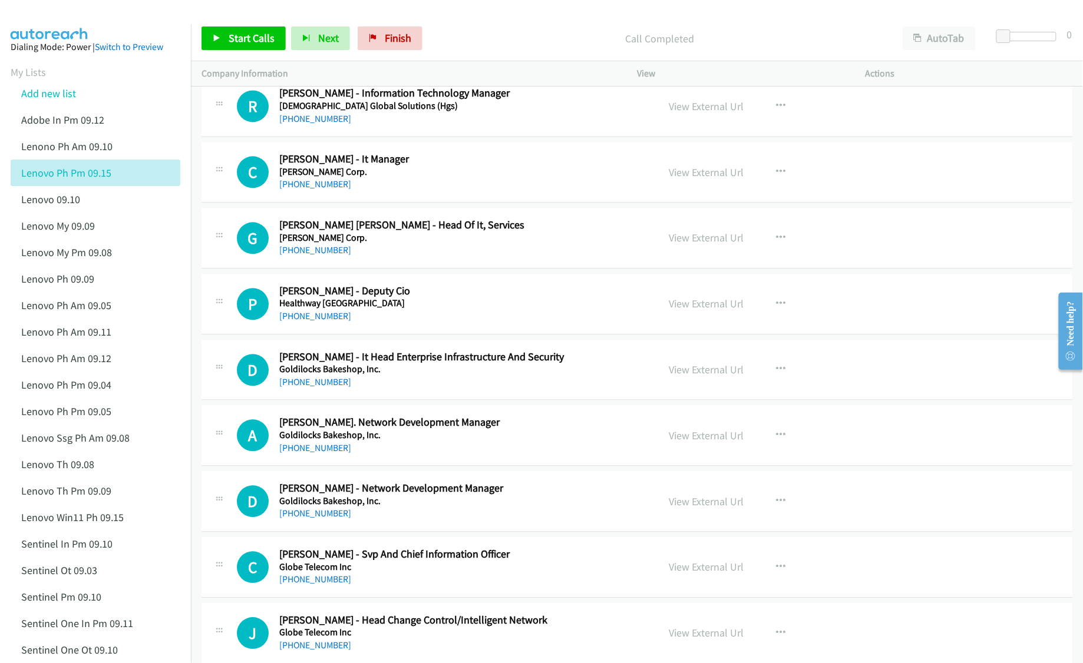
scroll to position [2592, 0]
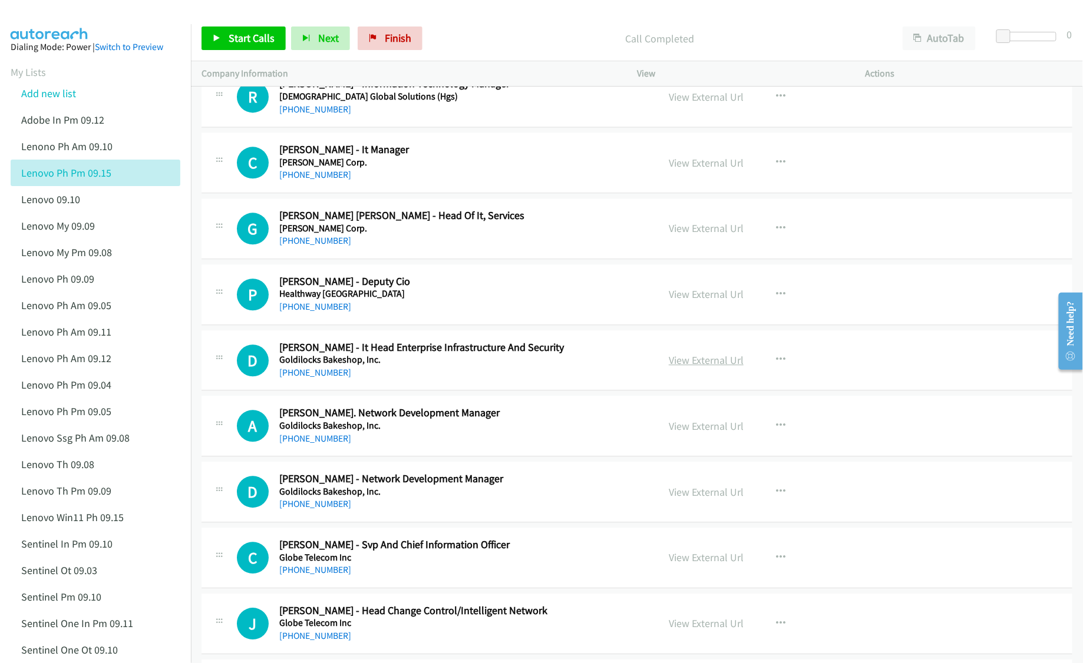
click at [686, 367] on link "View External Url" at bounding box center [706, 360] width 75 height 14
click at [693, 432] on link "View External Url" at bounding box center [706, 426] width 75 height 14
click at [682, 499] on link "View External Url" at bounding box center [706, 492] width 75 height 14
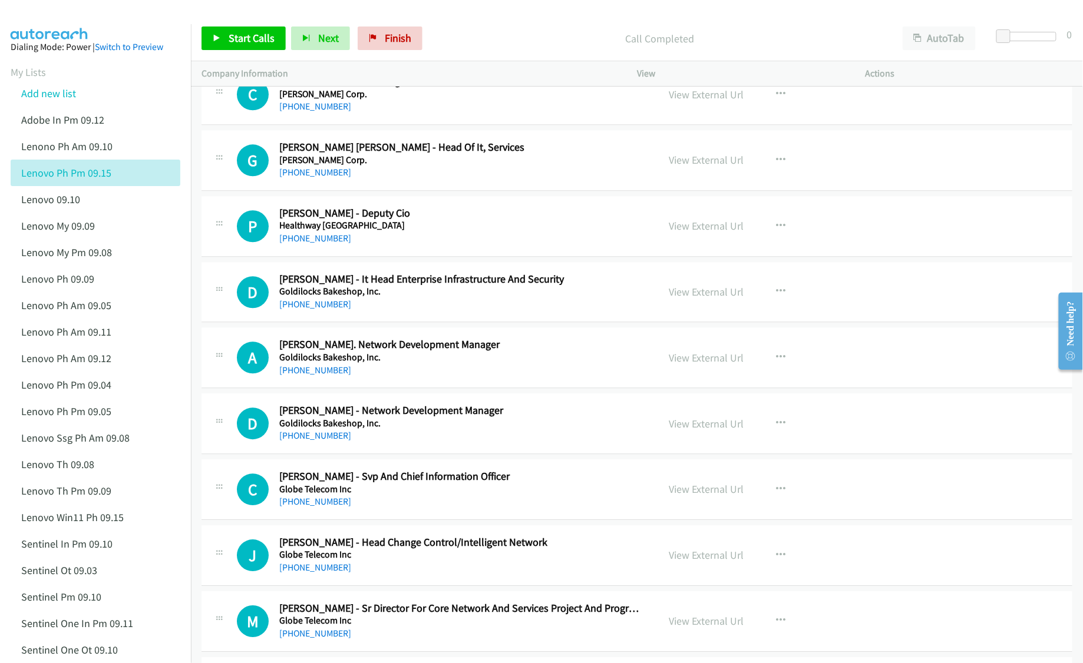
scroll to position [2671, 0]
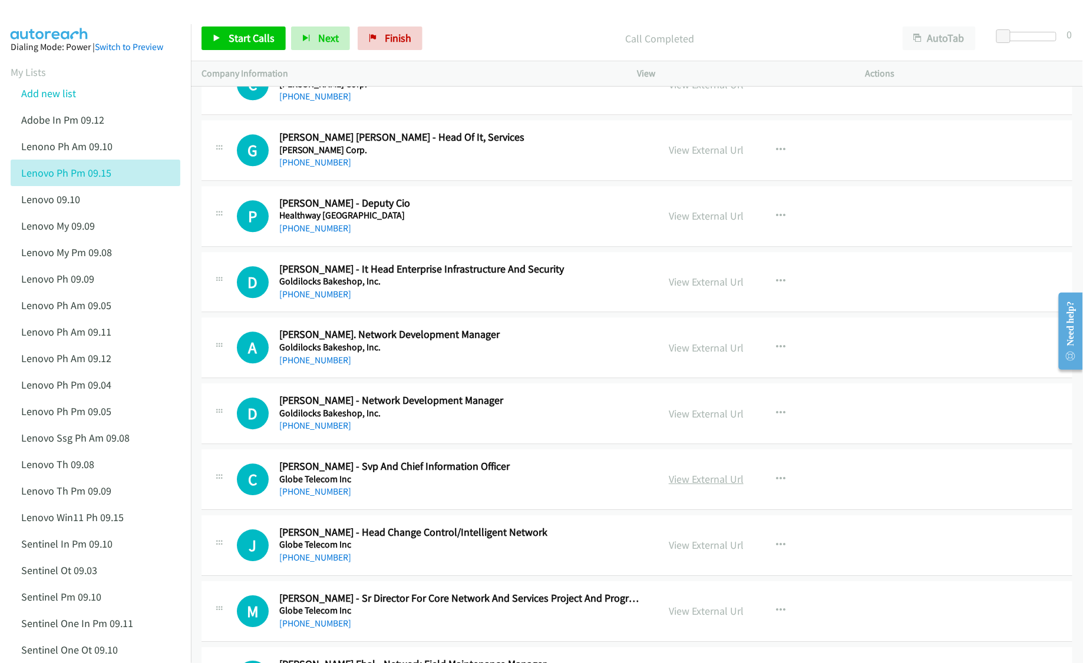
click at [682, 486] on link "View External Url" at bounding box center [706, 480] width 75 height 14
